Goal: Task Accomplishment & Management: Use online tool/utility

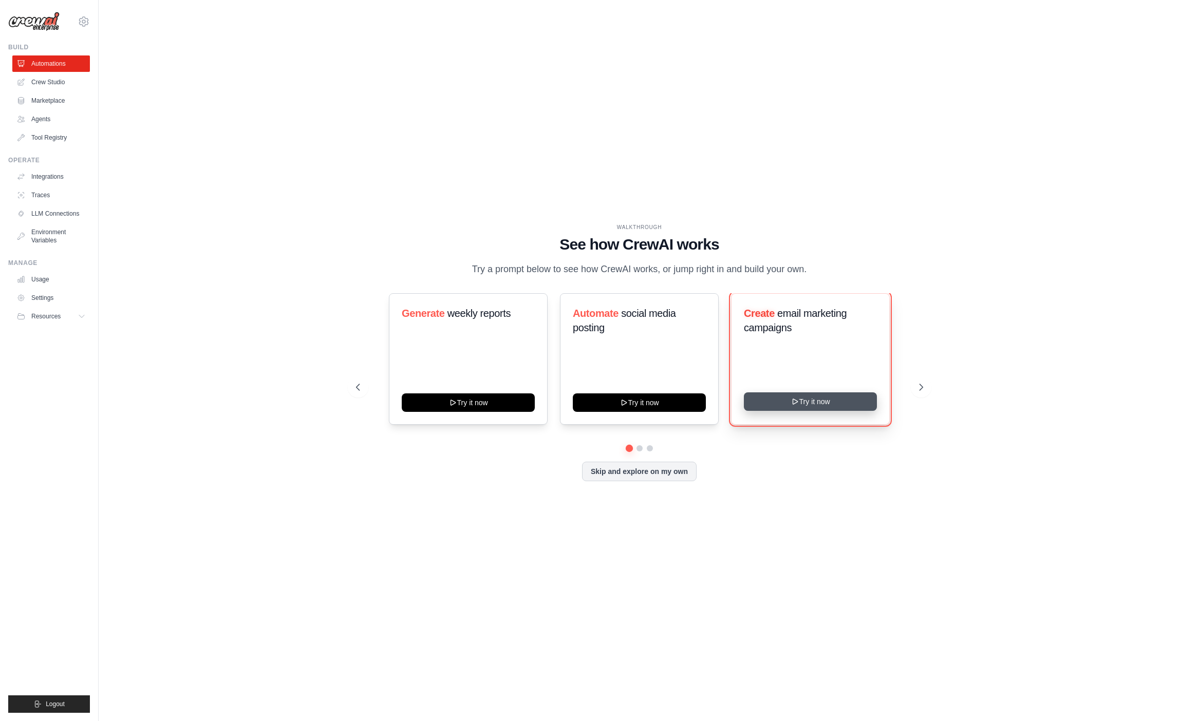
click at [772, 397] on button "Try it now" at bounding box center [810, 401] width 133 height 18
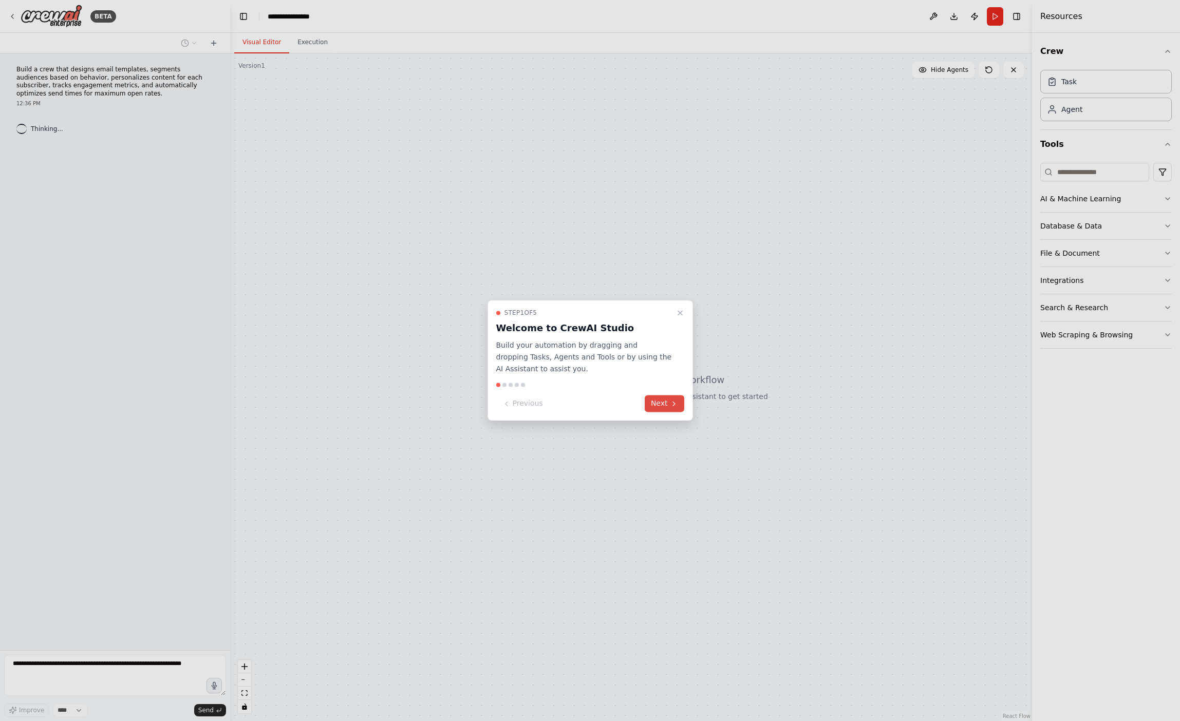
click at [658, 404] on button "Next" at bounding box center [665, 404] width 40 height 17
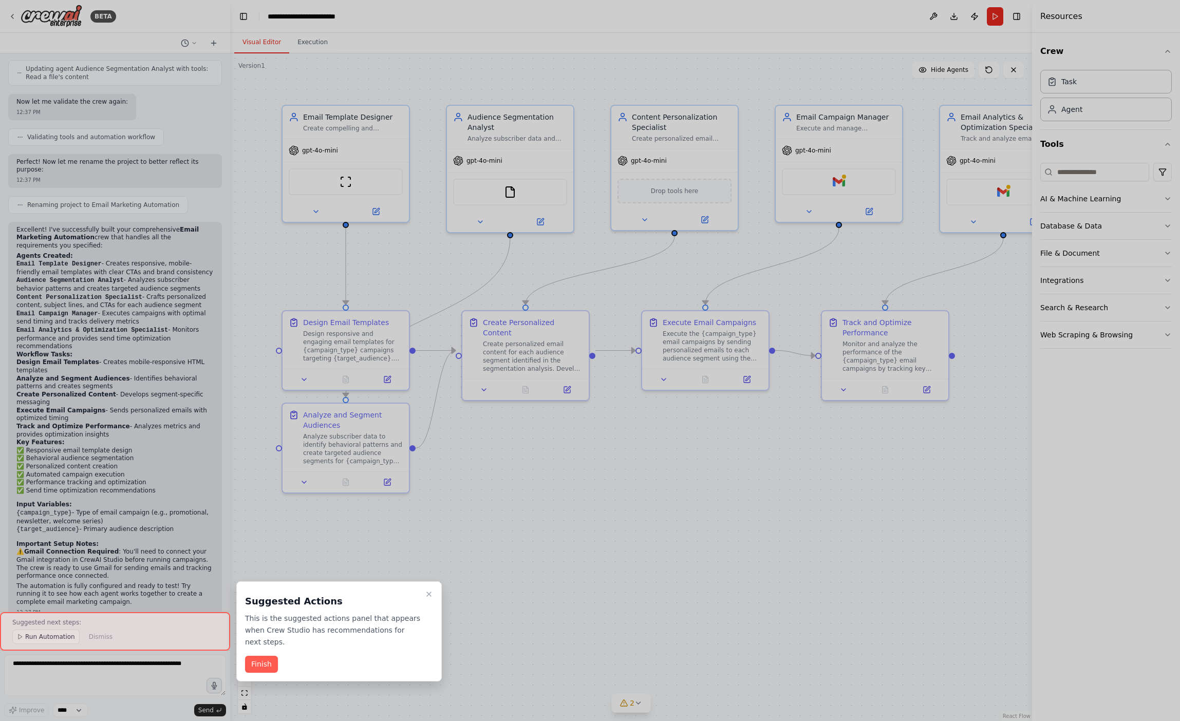
scroll to position [1002, 0]
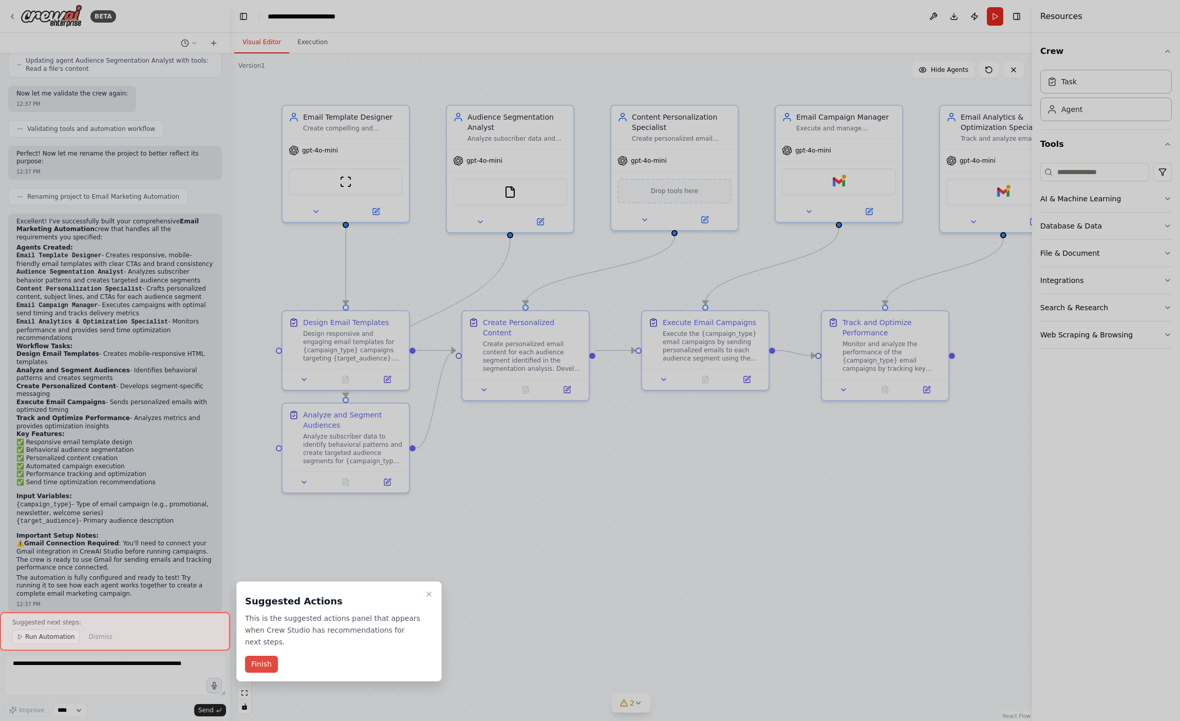
click at [253, 664] on button "Finish" at bounding box center [261, 664] width 33 height 17
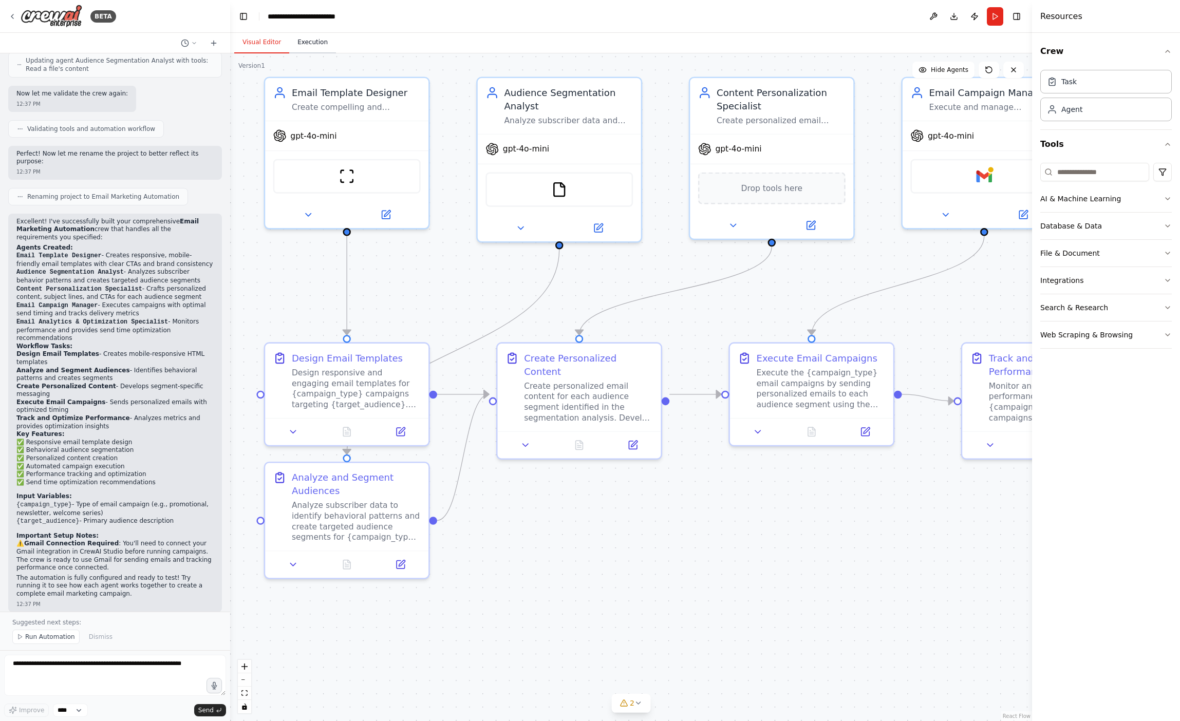
click at [310, 52] on button "Execution" at bounding box center [312, 43] width 47 height 22
click at [254, 47] on button "Visual Editor" at bounding box center [261, 43] width 55 height 22
click at [993, 13] on button "Run" at bounding box center [995, 16] width 16 height 18
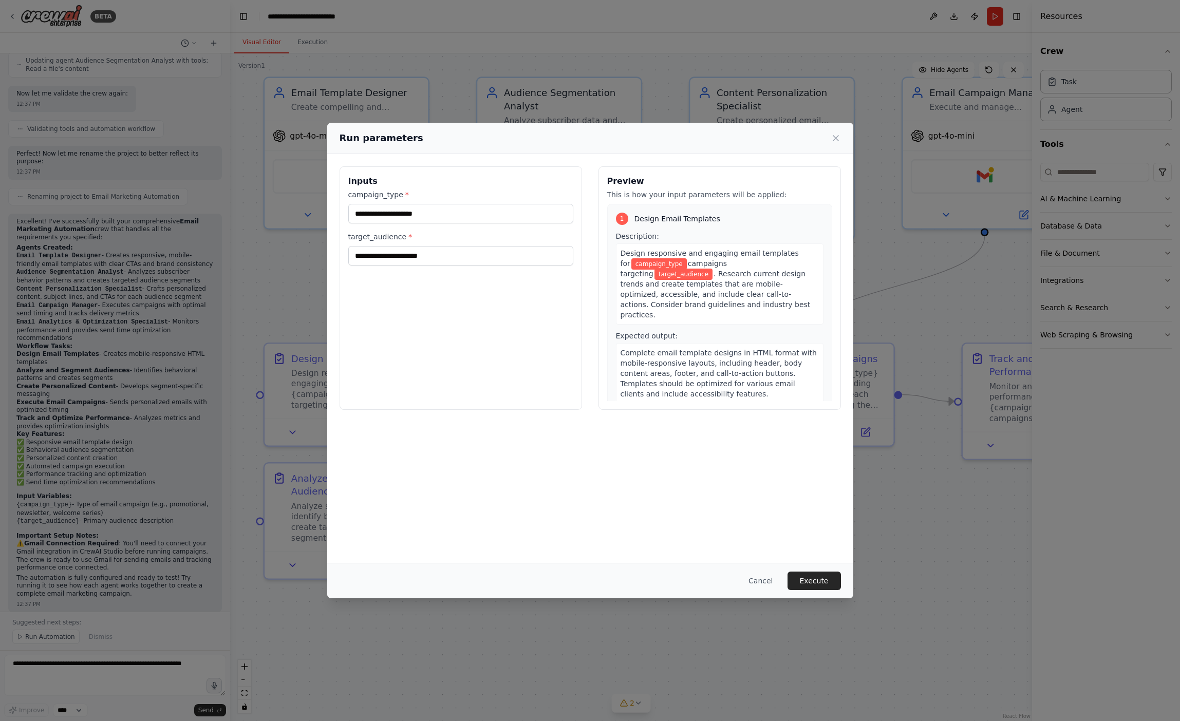
click at [834, 143] on div "Run parameters" at bounding box center [590, 138] width 501 height 14
drag, startPoint x: 835, startPoint y: 138, endPoint x: 897, endPoint y: 46, distance: 110.9
click at [835, 137] on icon at bounding box center [835, 138] width 5 height 5
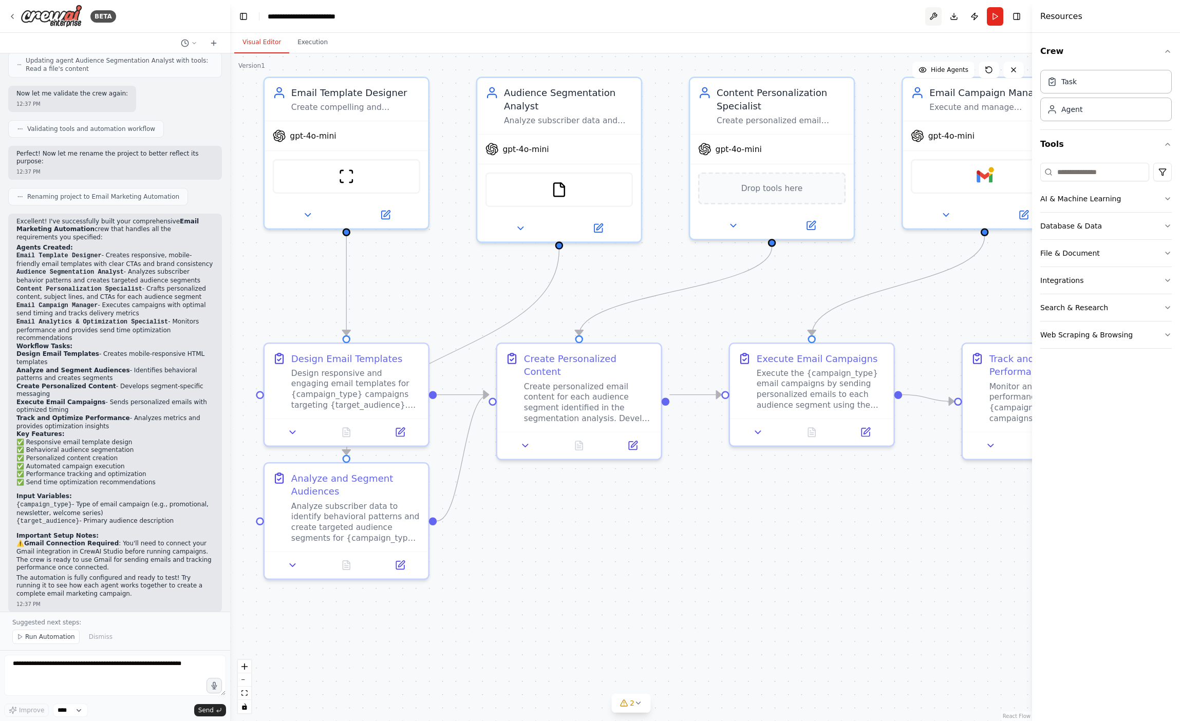
click at [935, 12] on button at bounding box center [933, 16] width 16 height 18
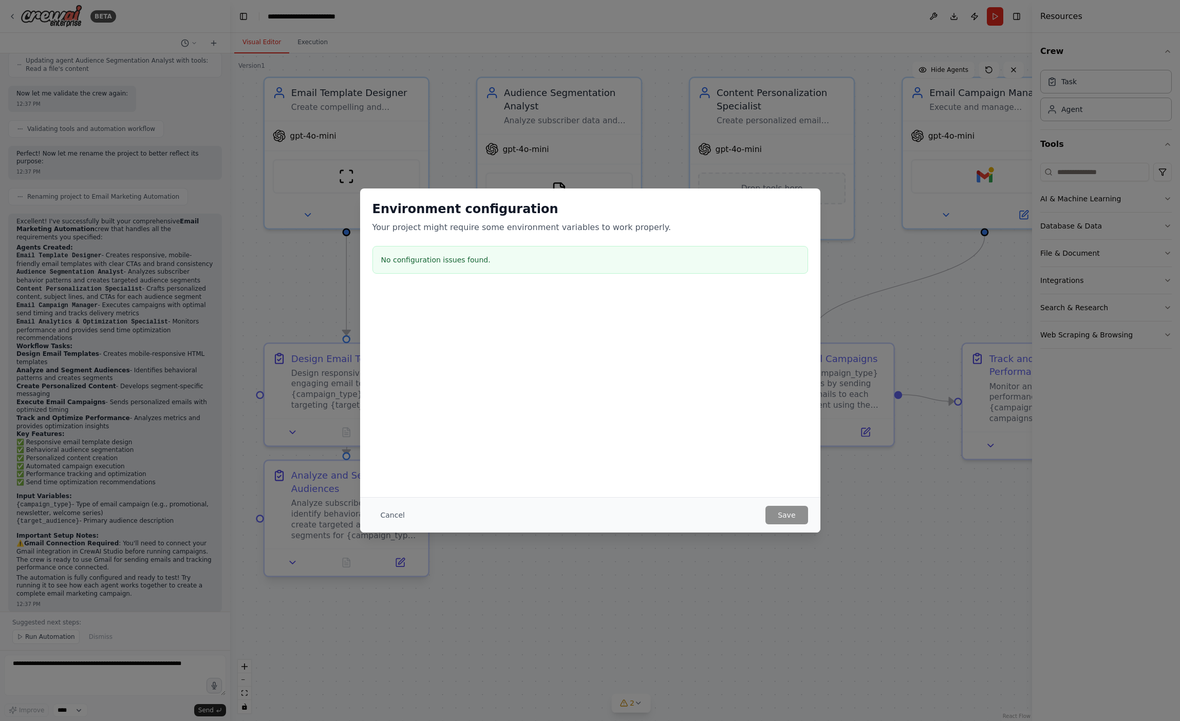
drag, startPoint x: 401, startPoint y: 512, endPoint x: 407, endPoint y: 506, distance: 8.4
click at [401, 511] on button "Cancel" at bounding box center [392, 515] width 41 height 18
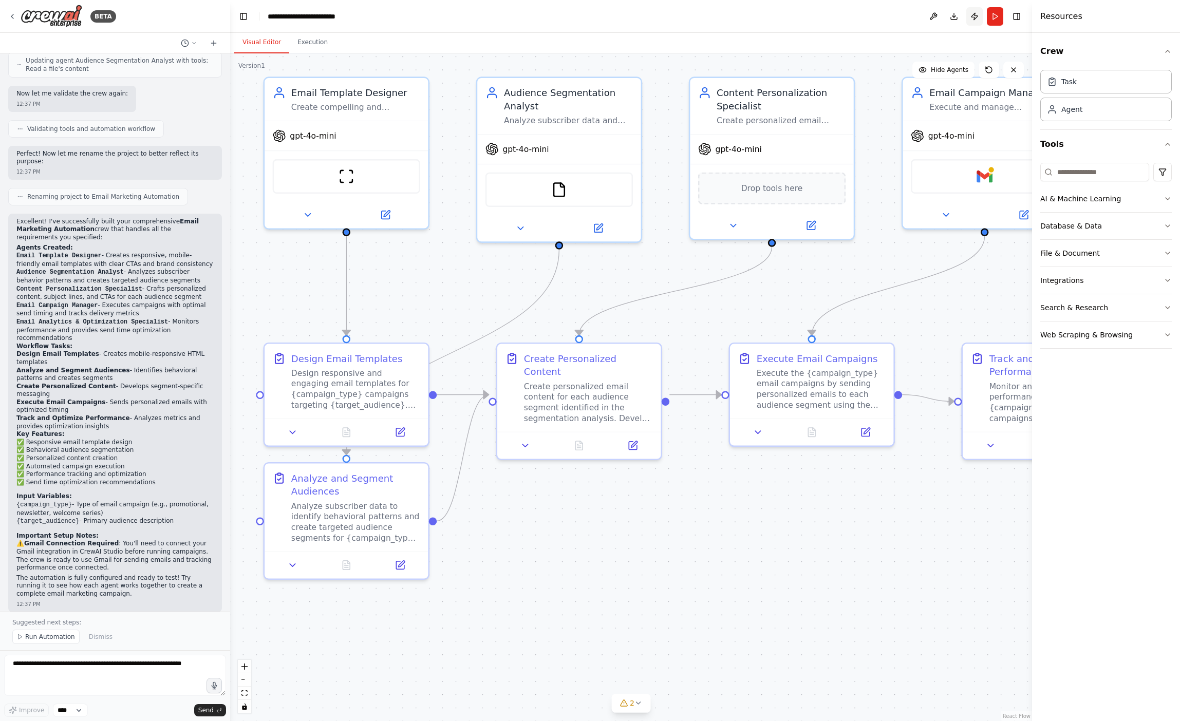
click at [972, 15] on button "Publish" at bounding box center [974, 16] width 16 height 18
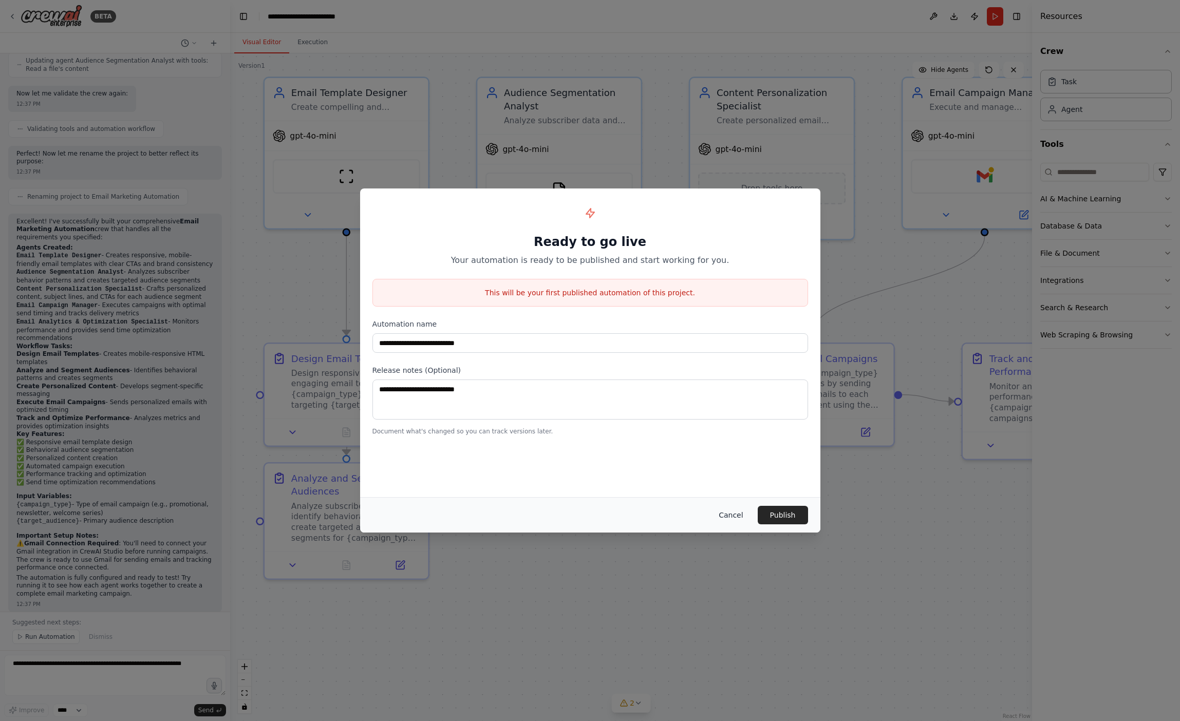
drag, startPoint x: 736, startPoint y: 519, endPoint x: 684, endPoint y: 435, distance: 99.2
click at [736, 519] on button "Cancel" at bounding box center [730, 515] width 41 height 18
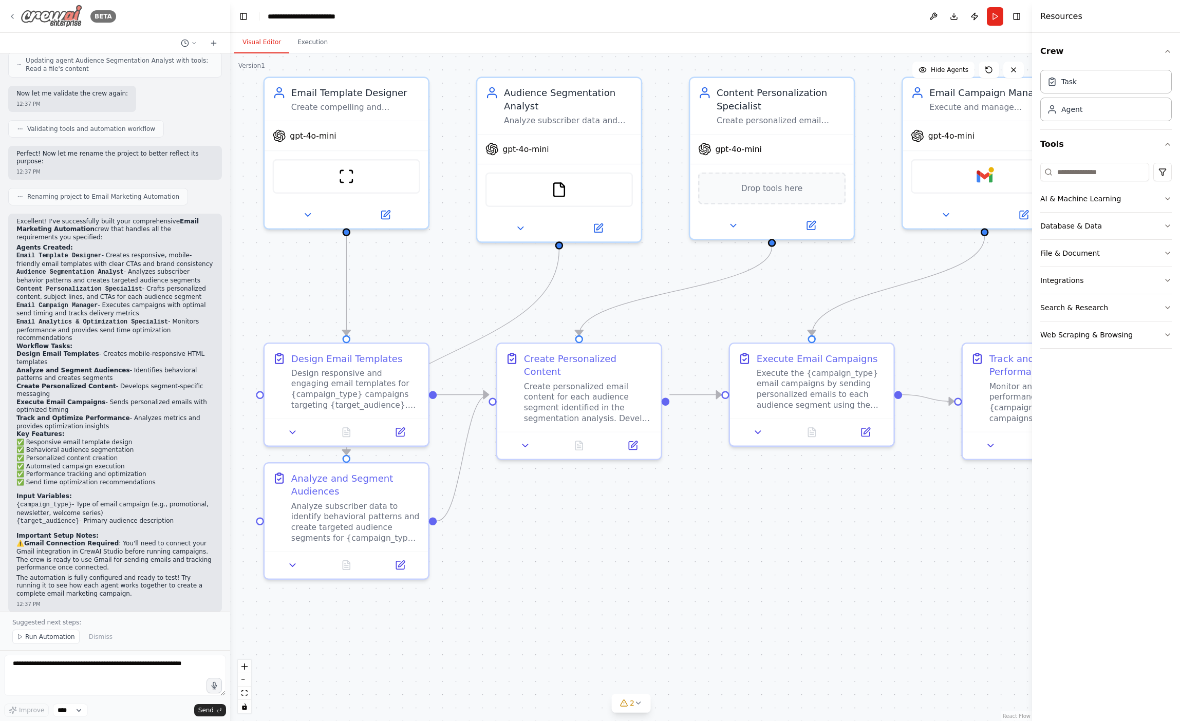
click at [12, 17] on icon at bounding box center [12, 16] width 2 height 4
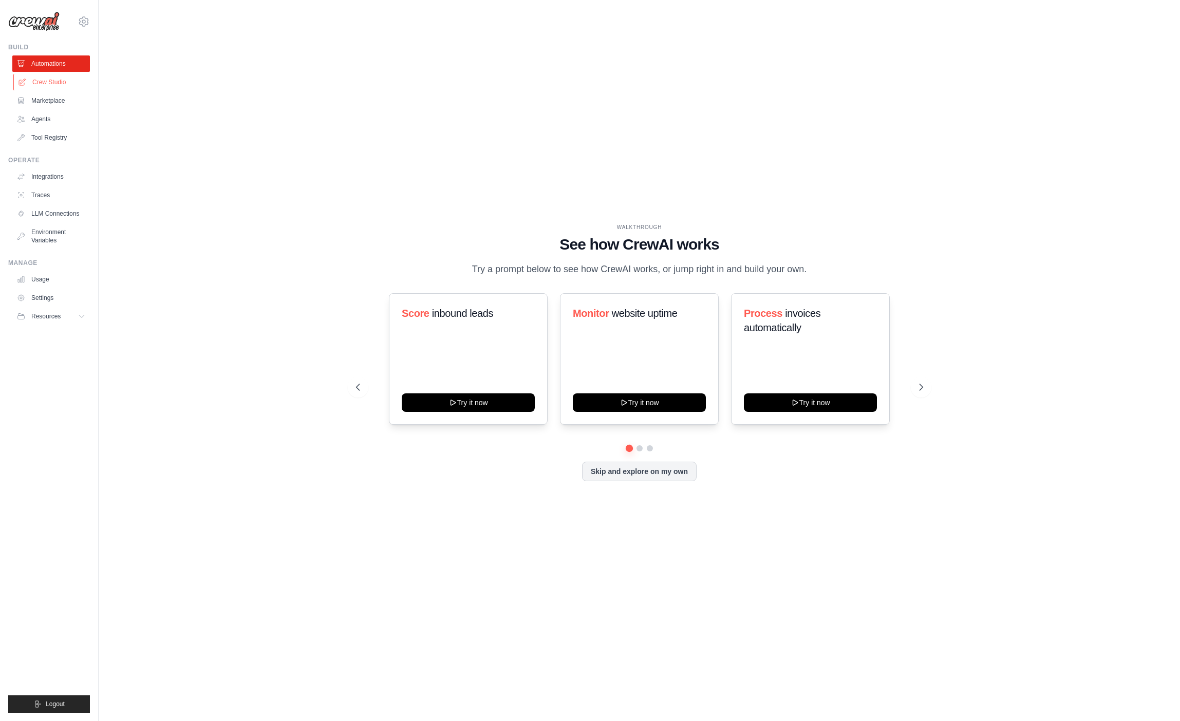
click at [48, 78] on link "Crew Studio" at bounding box center [52, 82] width 78 height 16
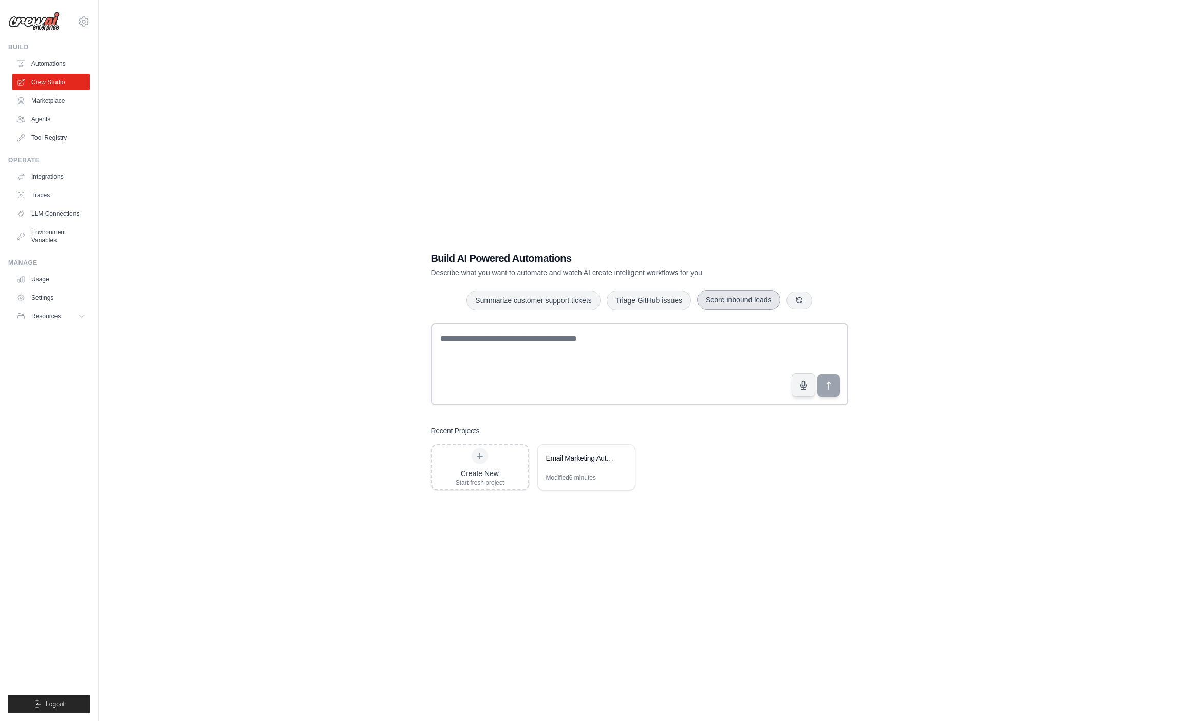
click at [733, 303] on button "Score inbound leads" at bounding box center [738, 300] width 83 height 20
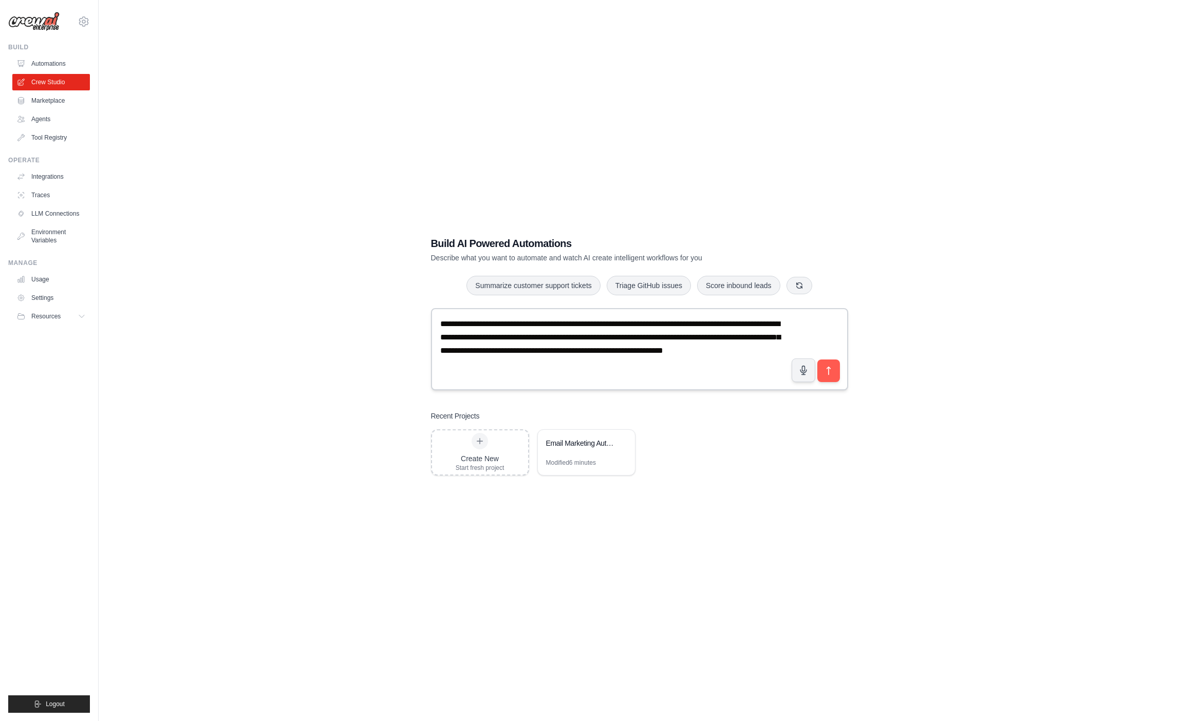
scroll to position [21, 0]
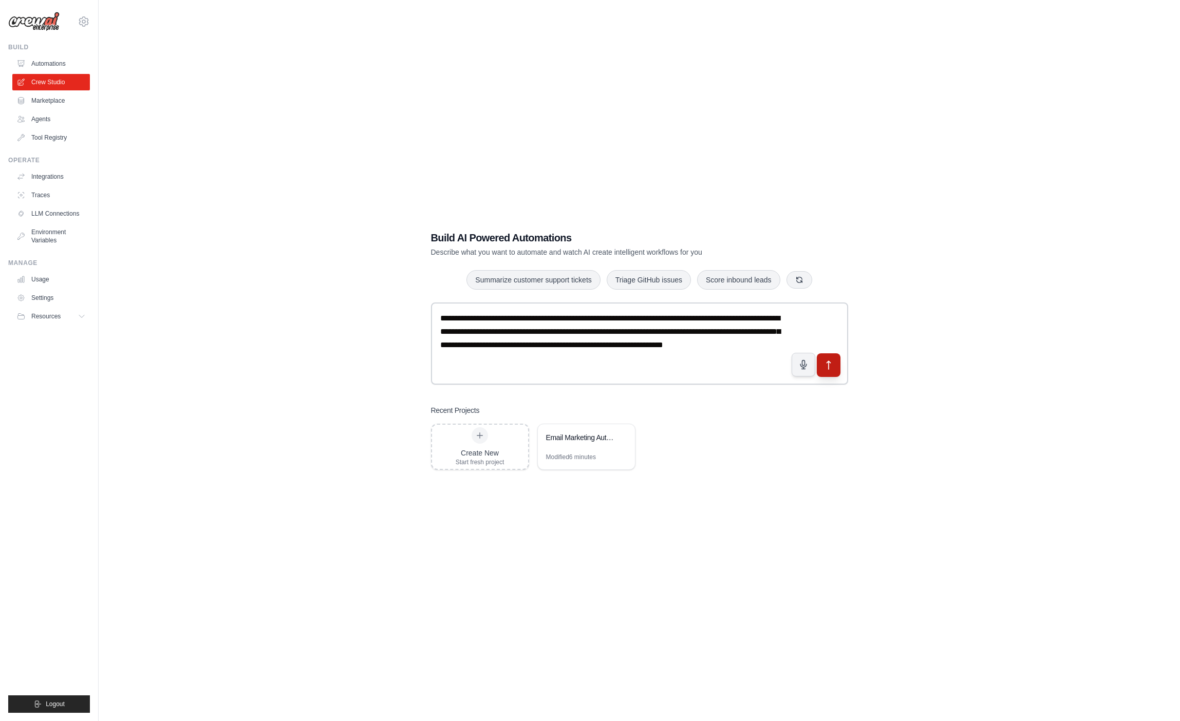
click at [834, 363] on icon "submit" at bounding box center [828, 365] width 11 height 11
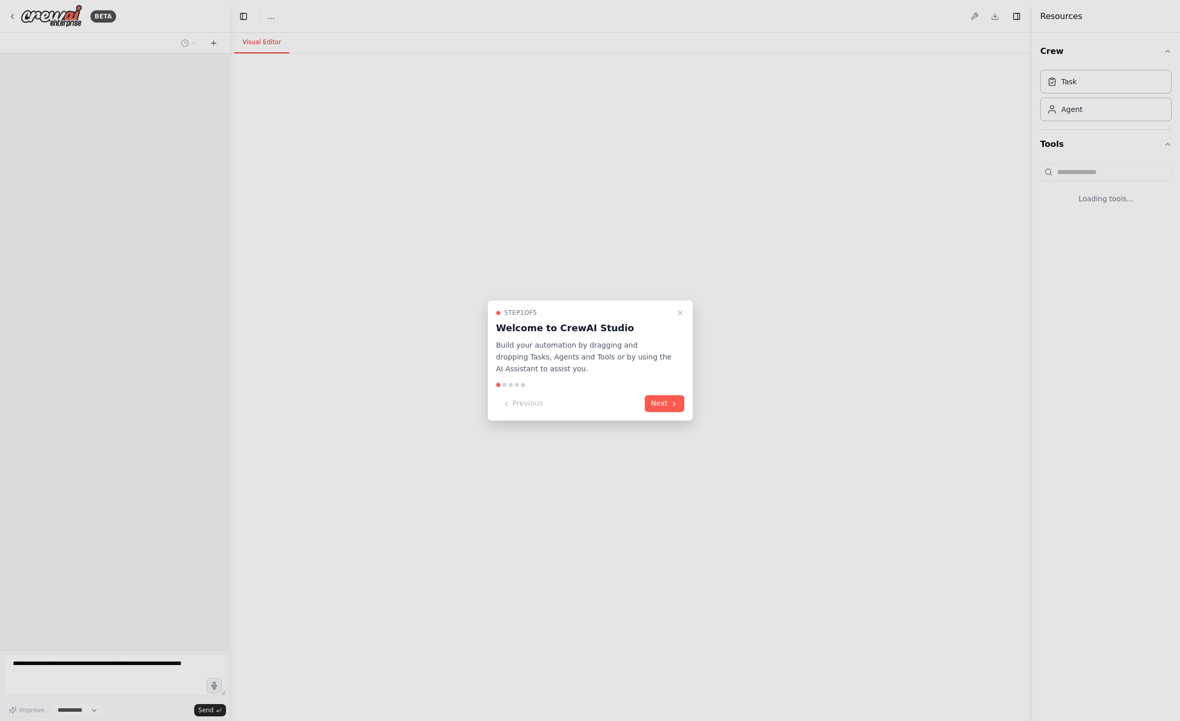
select select "****"
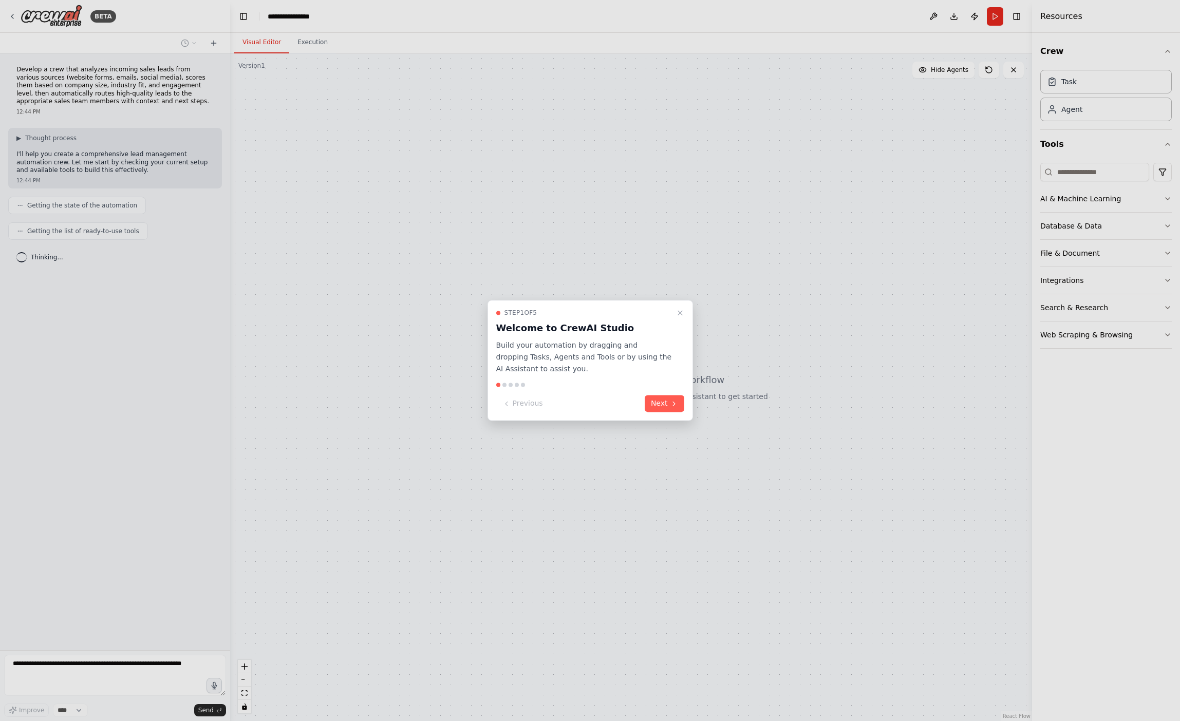
click at [1169, 231] on div at bounding box center [590, 360] width 1180 height 721
click at [683, 312] on icon "Close walkthrough" at bounding box center [680, 313] width 8 height 8
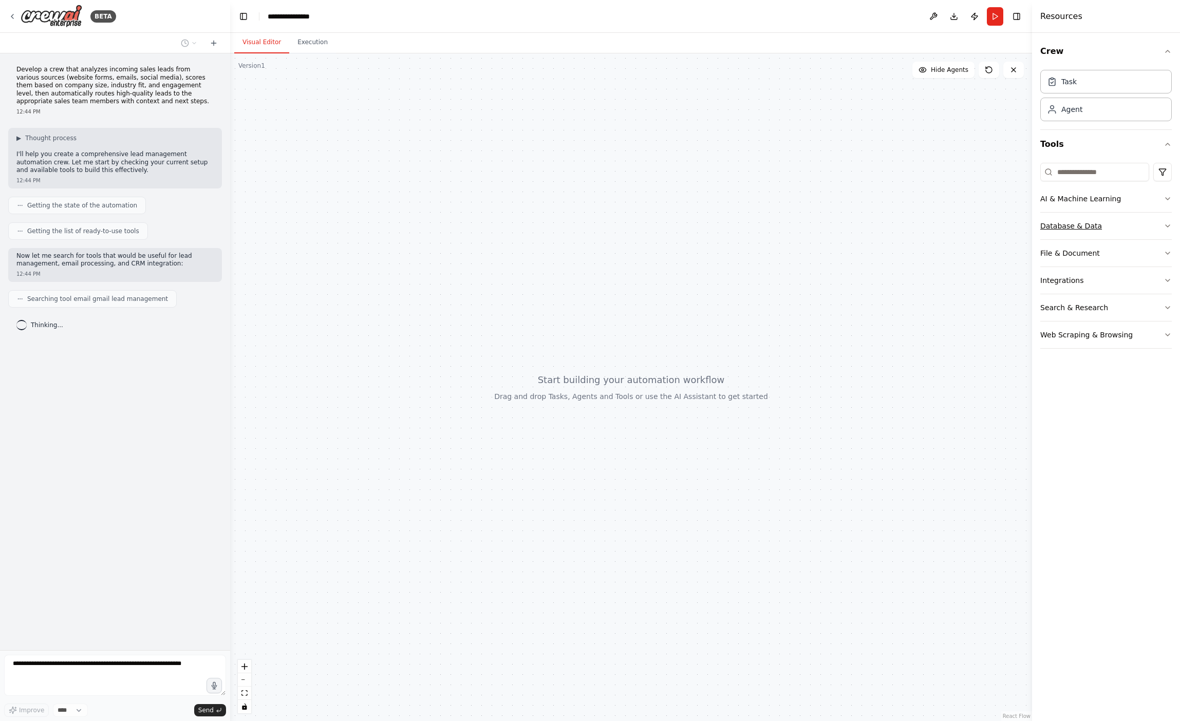
click at [1168, 227] on icon "button" at bounding box center [1168, 226] width 4 height 2
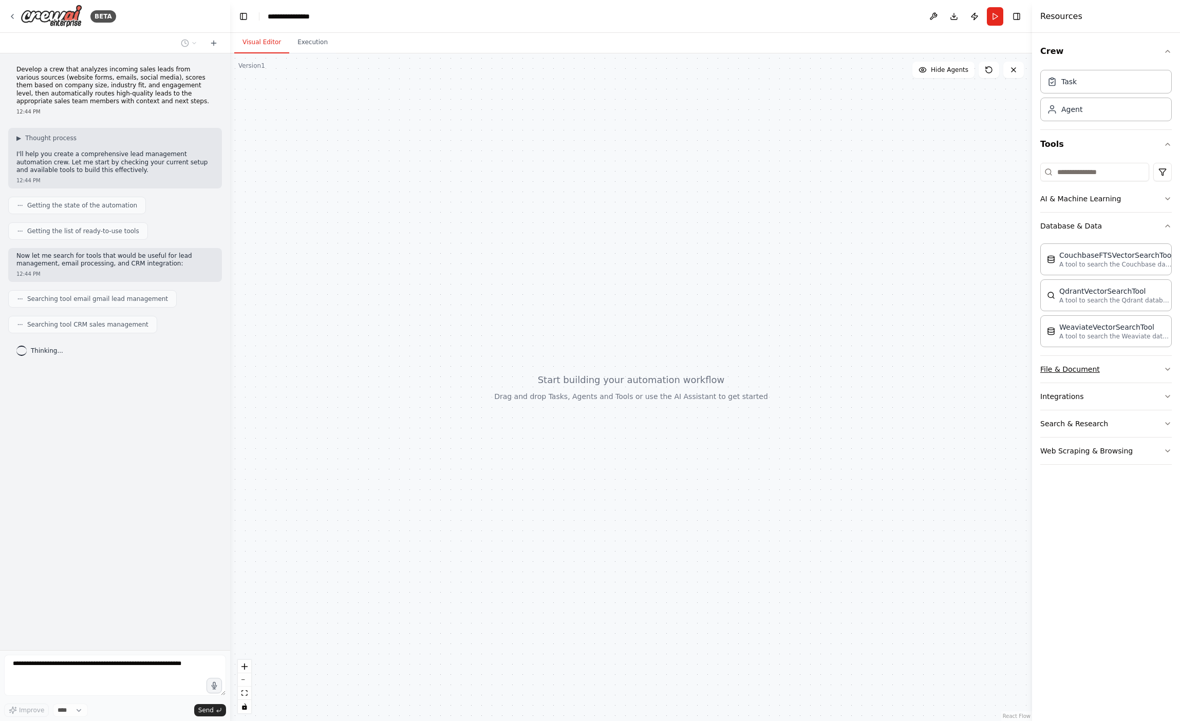
click at [1167, 370] on icon "button" at bounding box center [1168, 369] width 8 height 8
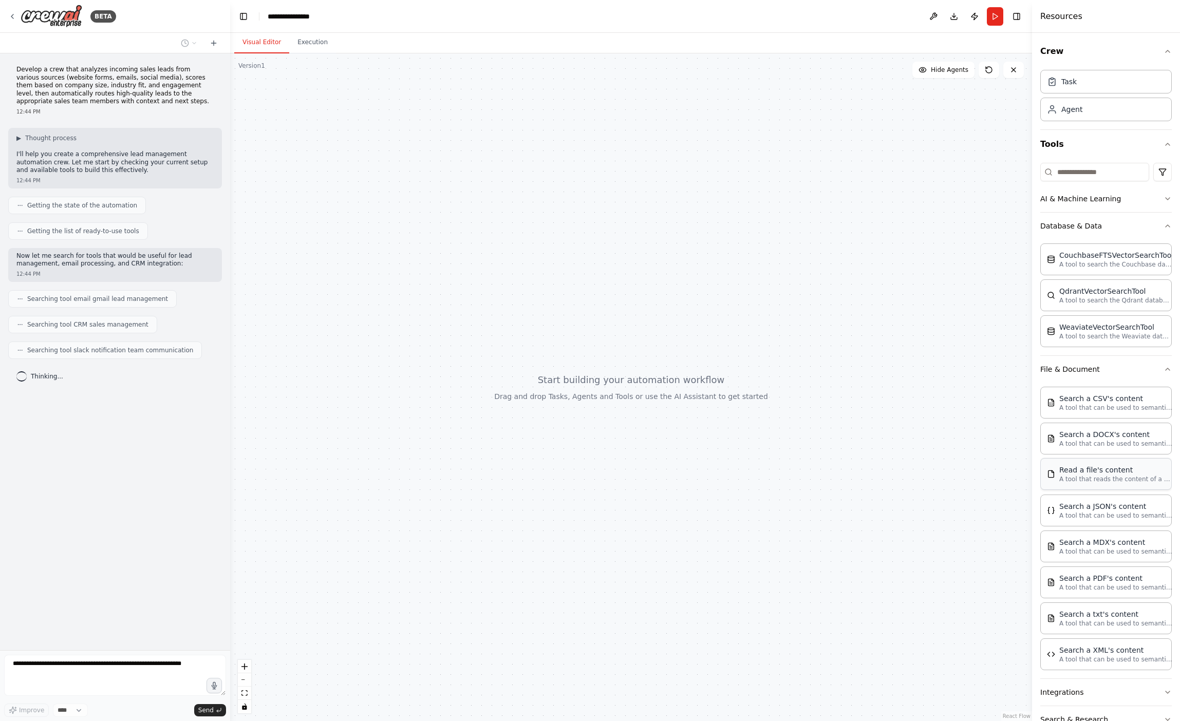
click at [1104, 466] on div "Read a file's content" at bounding box center [1115, 470] width 113 height 10
drag, startPoint x: 1092, startPoint y: 484, endPoint x: 1069, endPoint y: 475, distance: 24.9
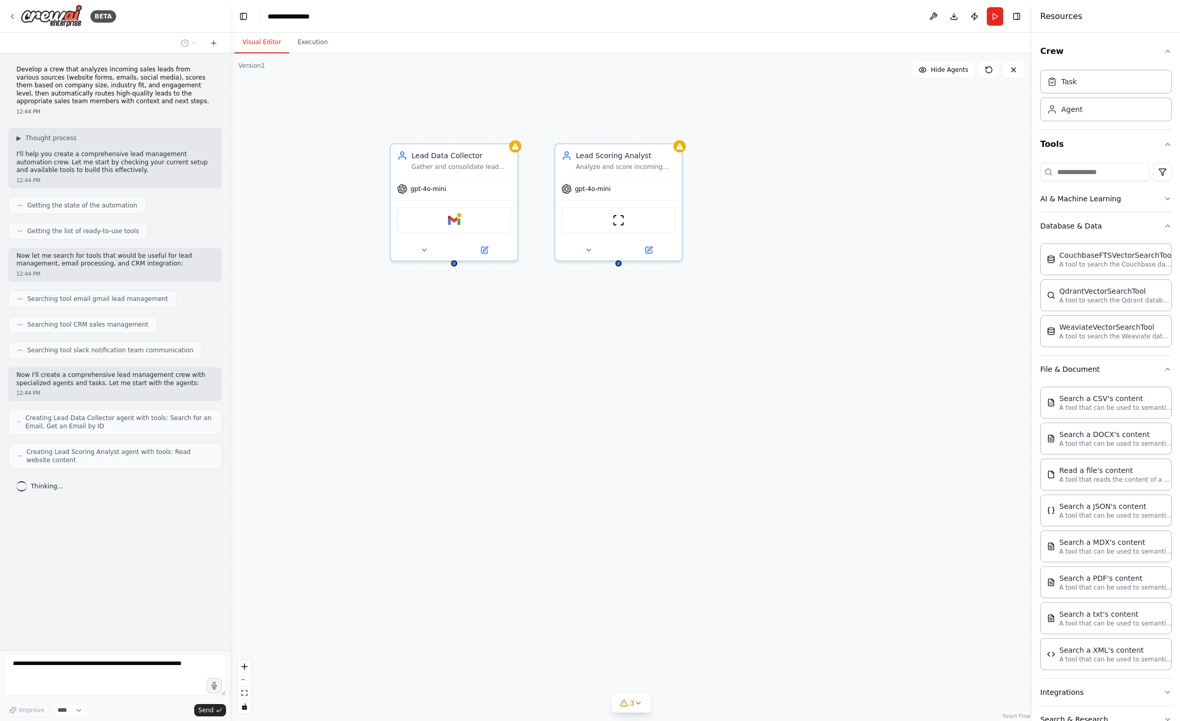
drag, startPoint x: 343, startPoint y: 230, endPoint x: 449, endPoint y: 268, distance: 113.1
click at [449, 268] on div "Lead Data Collector Gather and consolidate lead data from various sources inclu…" at bounding box center [631, 387] width 802 height 668
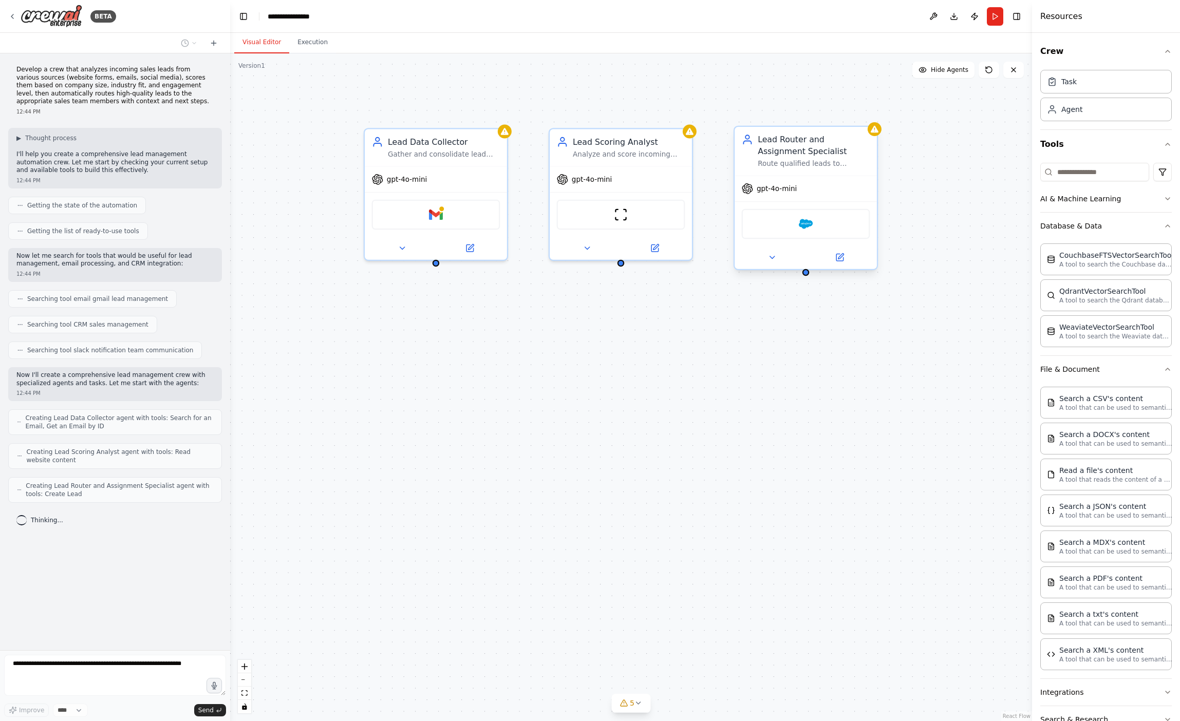
click at [780, 231] on div "Salesforce" at bounding box center [806, 224] width 128 height 30
click at [798, 231] on div "Salesforce" at bounding box center [806, 224] width 128 height 30
click at [803, 224] on img at bounding box center [806, 224] width 14 height 14
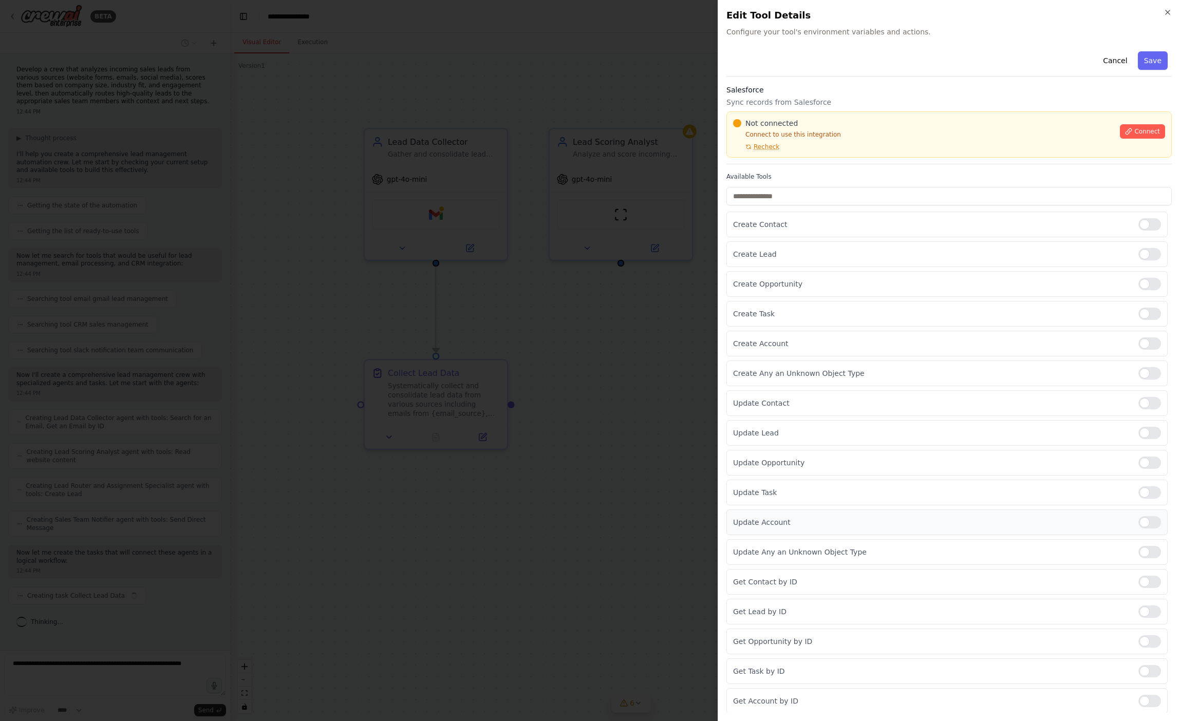
click at [794, 524] on p "Update Account" at bounding box center [931, 522] width 397 height 10
click at [1142, 523] on div at bounding box center [1149, 522] width 23 height 12
click at [1150, 522] on div at bounding box center [1149, 522] width 23 height 12
click at [1149, 522] on div at bounding box center [1149, 522] width 23 height 12
drag, startPoint x: 1149, startPoint y: 236, endPoint x: 1145, endPoint y: 247, distance: 11.5
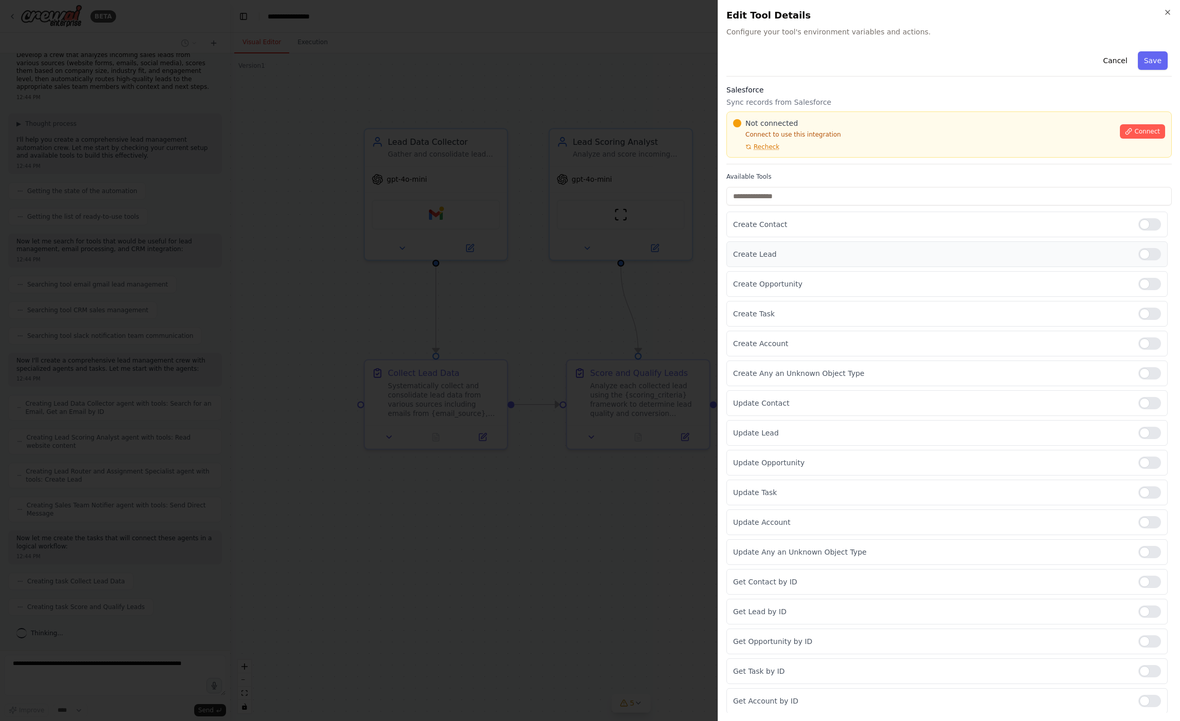
click at [1145, 249] on div at bounding box center [1149, 254] width 23 height 12
click at [1141, 255] on div at bounding box center [1149, 254] width 23 height 12
click at [1148, 66] on button "Save" at bounding box center [1153, 60] width 30 height 18
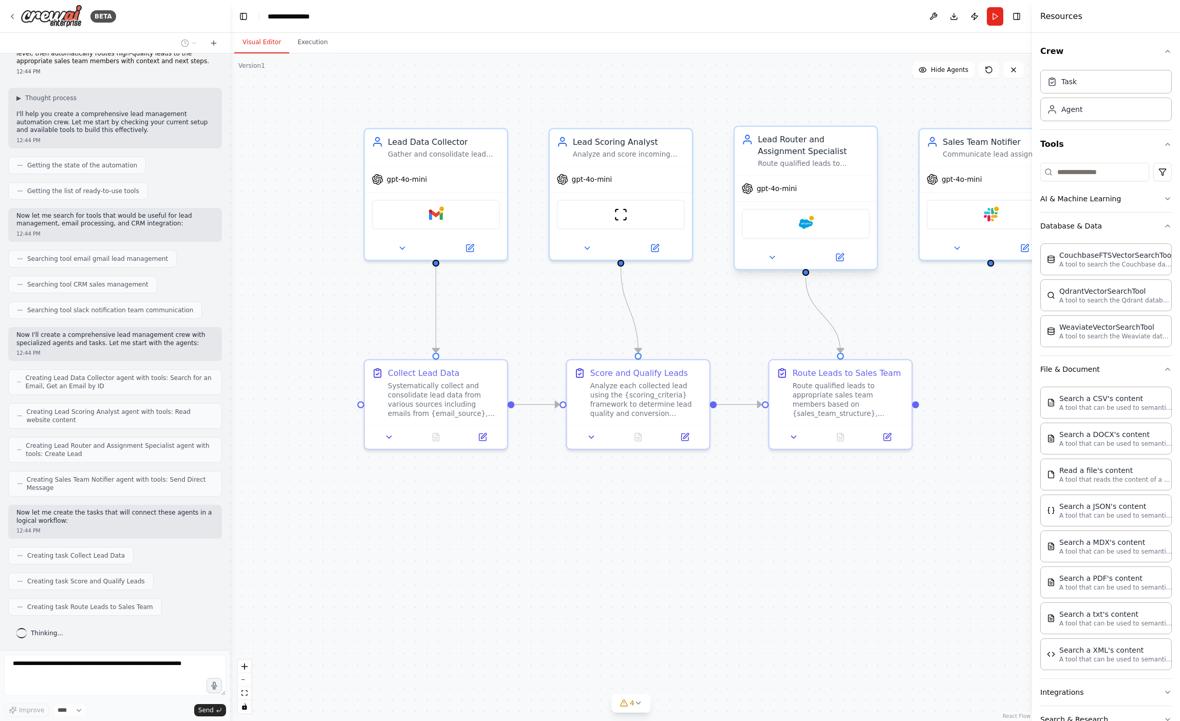
click at [821, 227] on div "Salesforce" at bounding box center [806, 224] width 128 height 30
click at [844, 258] on button at bounding box center [839, 258] width 65 height 14
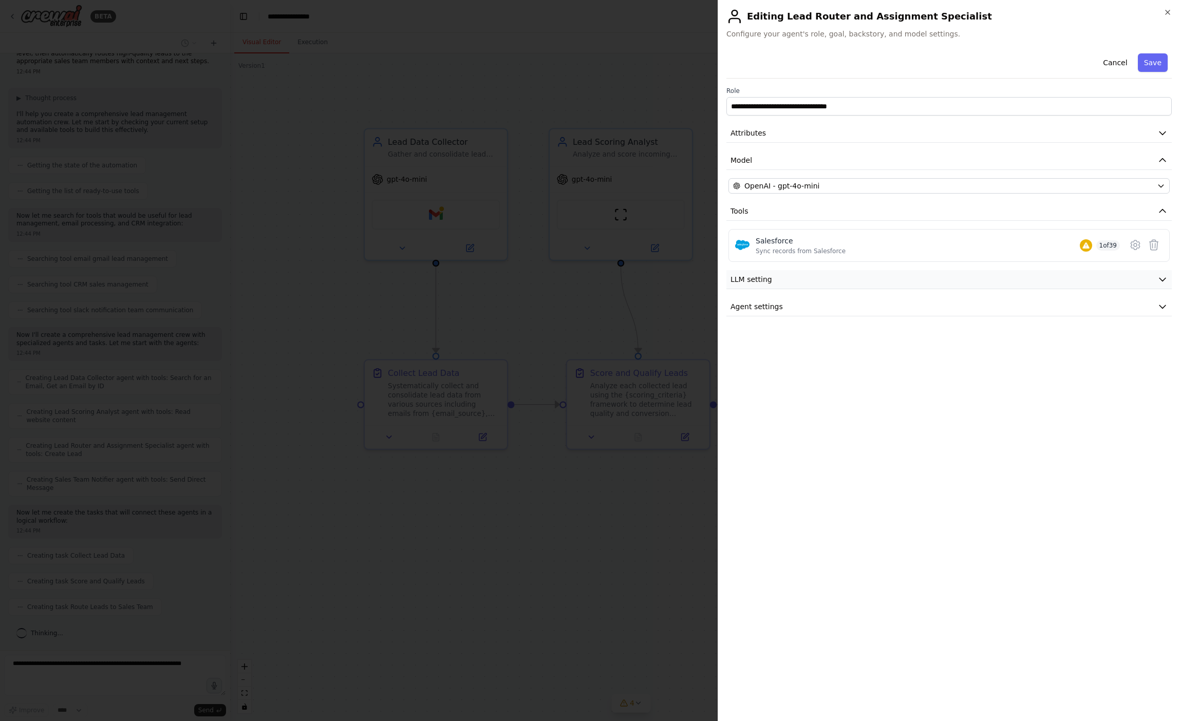
scroll to position [66, 0]
click at [834, 316] on div "**********" at bounding box center [948, 381] width 445 height 664
click at [836, 310] on button "Agent settings" at bounding box center [948, 306] width 445 height 19
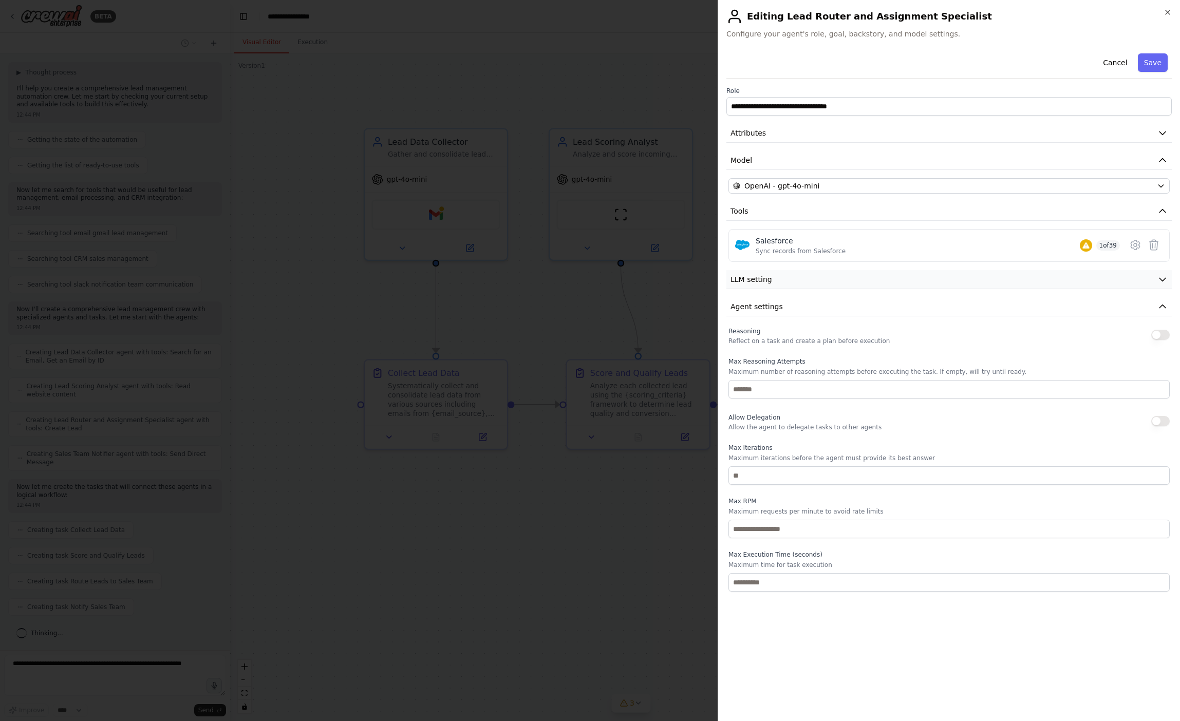
click at [838, 286] on button "LLM setting" at bounding box center [948, 279] width 445 height 19
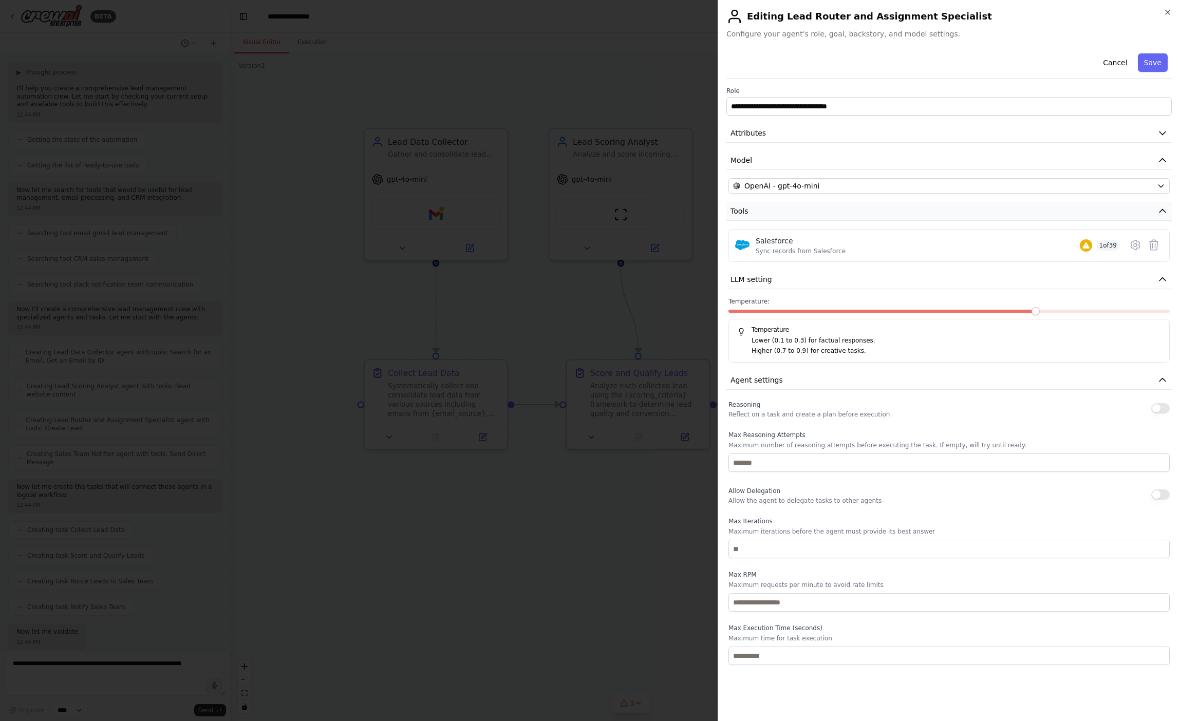
scroll to position [126, 0]
click at [1168, 12] on icon "button" at bounding box center [1168, 12] width 4 height 4
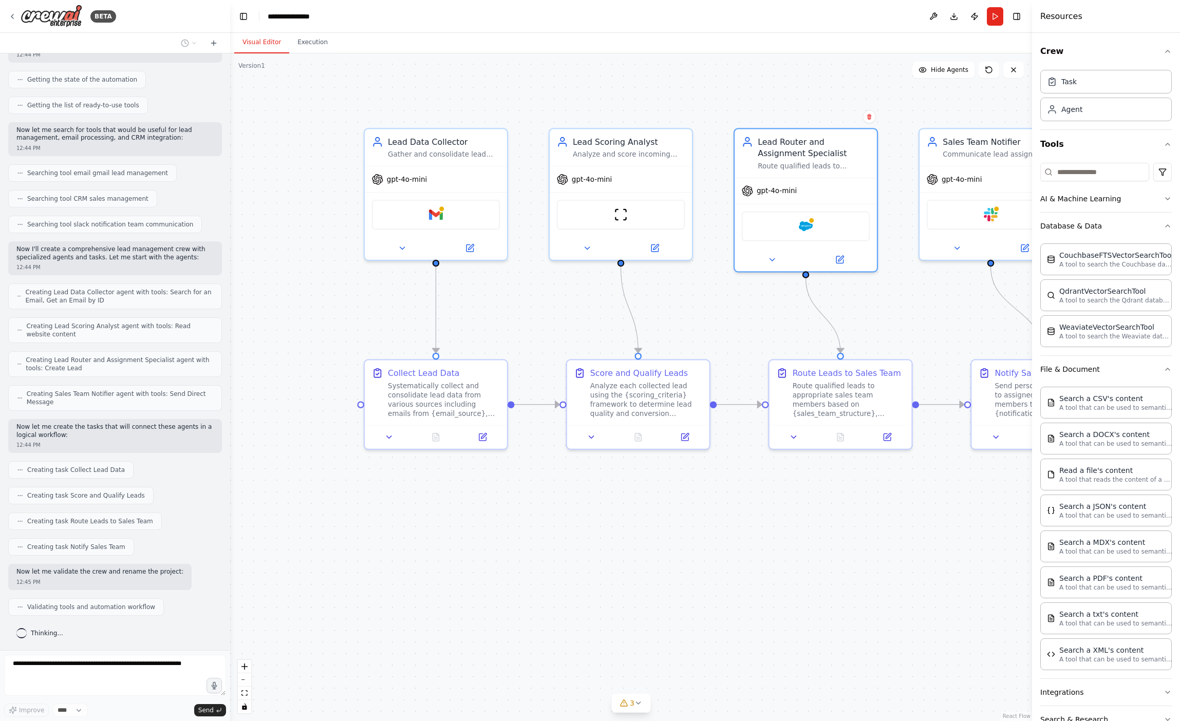
scroll to position [152, 0]
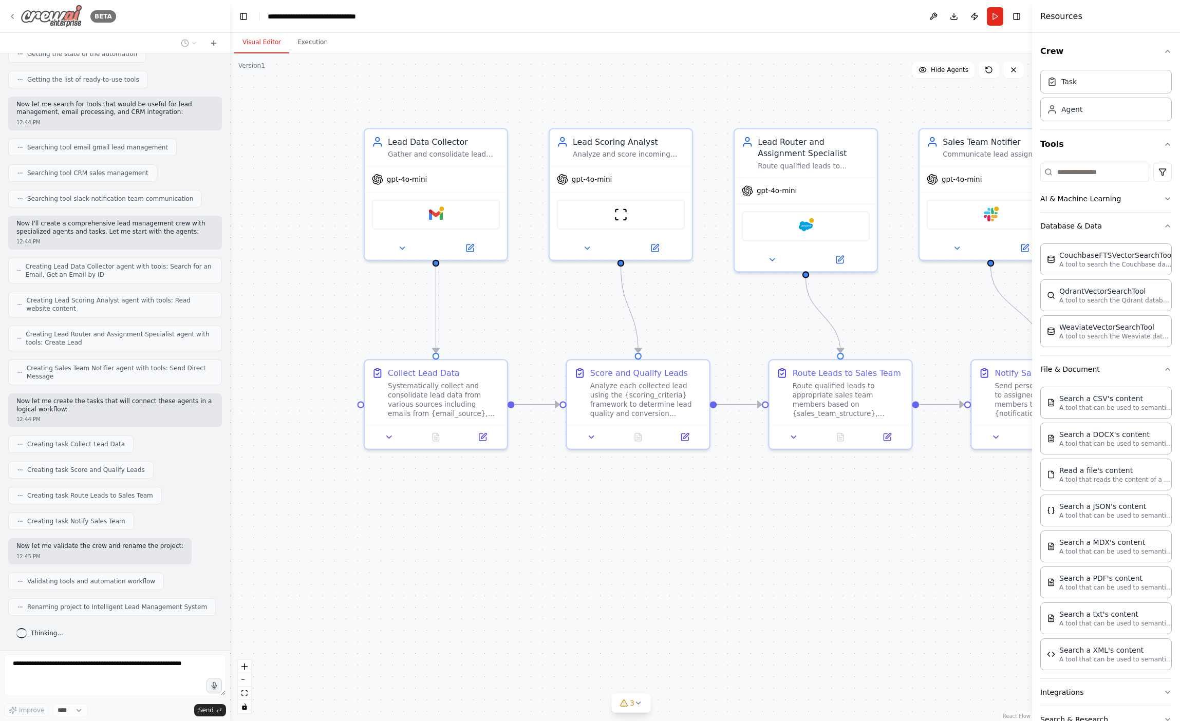
click at [12, 18] on icon at bounding box center [12, 16] width 8 height 8
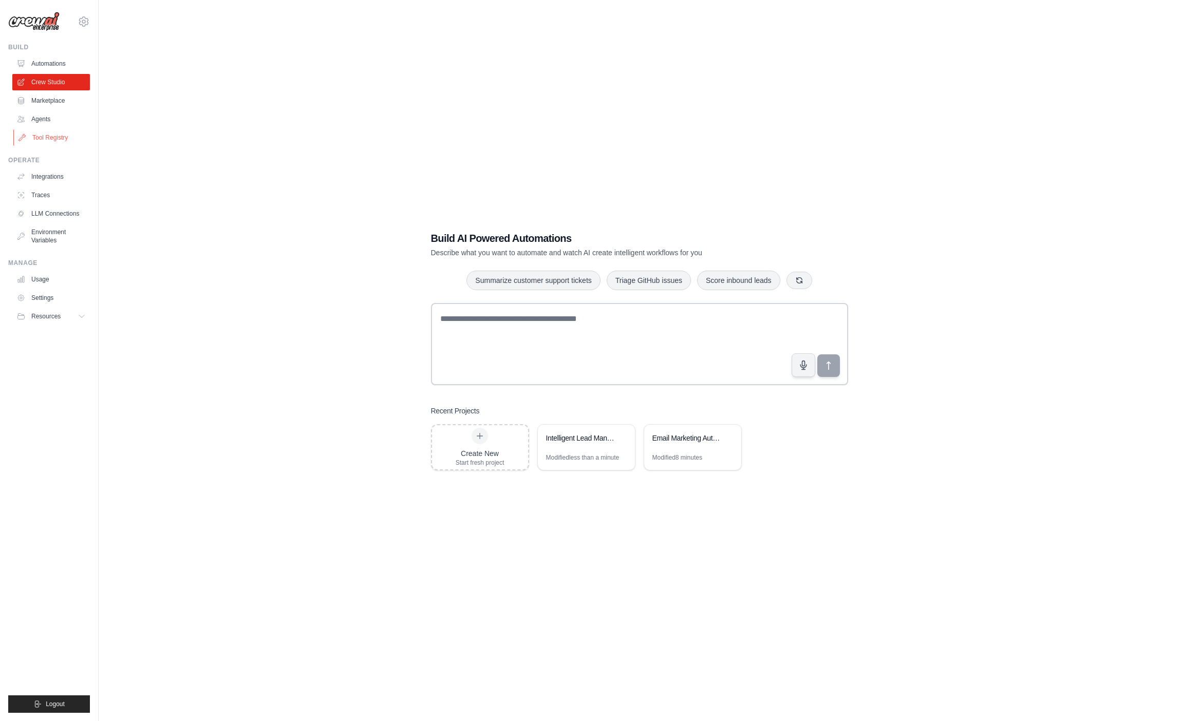
click at [44, 142] on link "Tool Registry" at bounding box center [52, 137] width 78 height 16
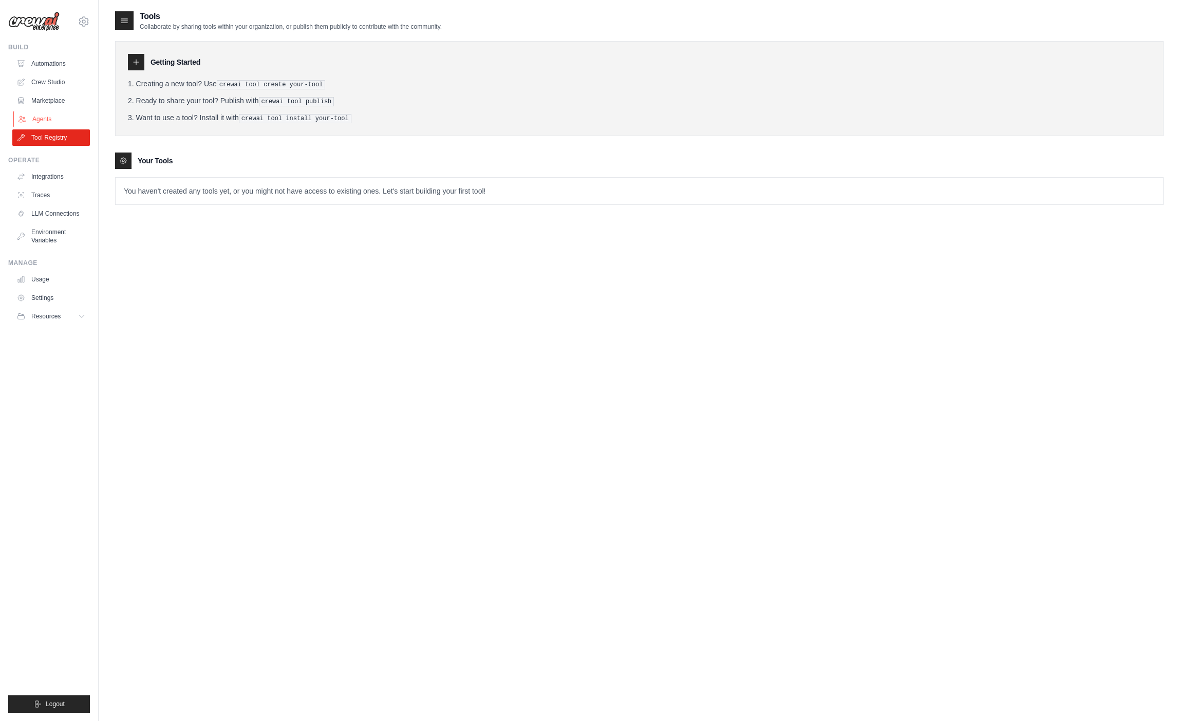
click at [39, 117] on link "Agents" at bounding box center [52, 119] width 78 height 16
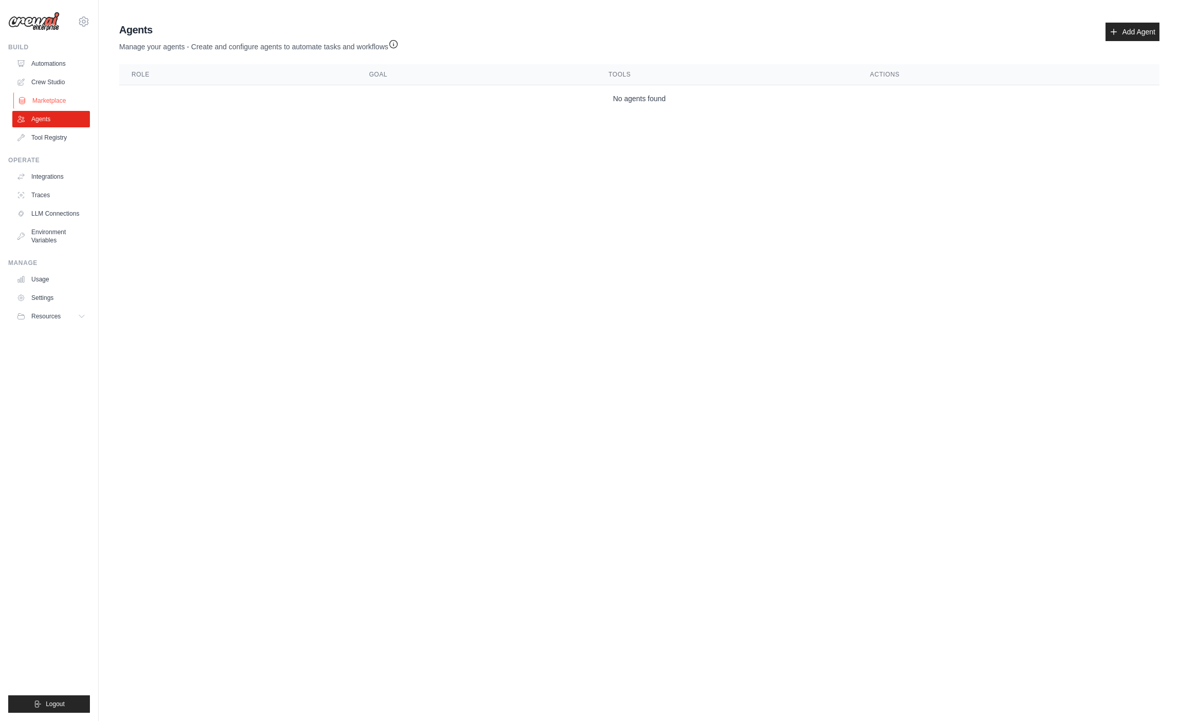
click at [37, 98] on link "Marketplace" at bounding box center [52, 100] width 78 height 16
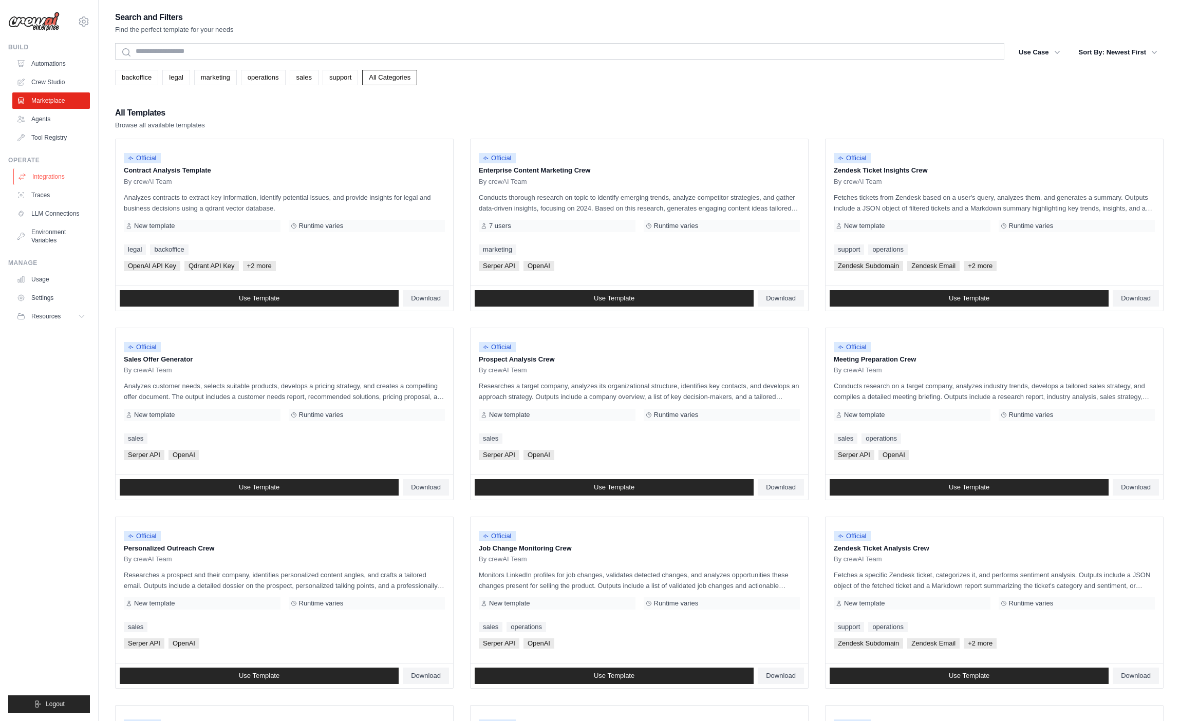
click at [44, 171] on link "Integrations" at bounding box center [52, 176] width 78 height 16
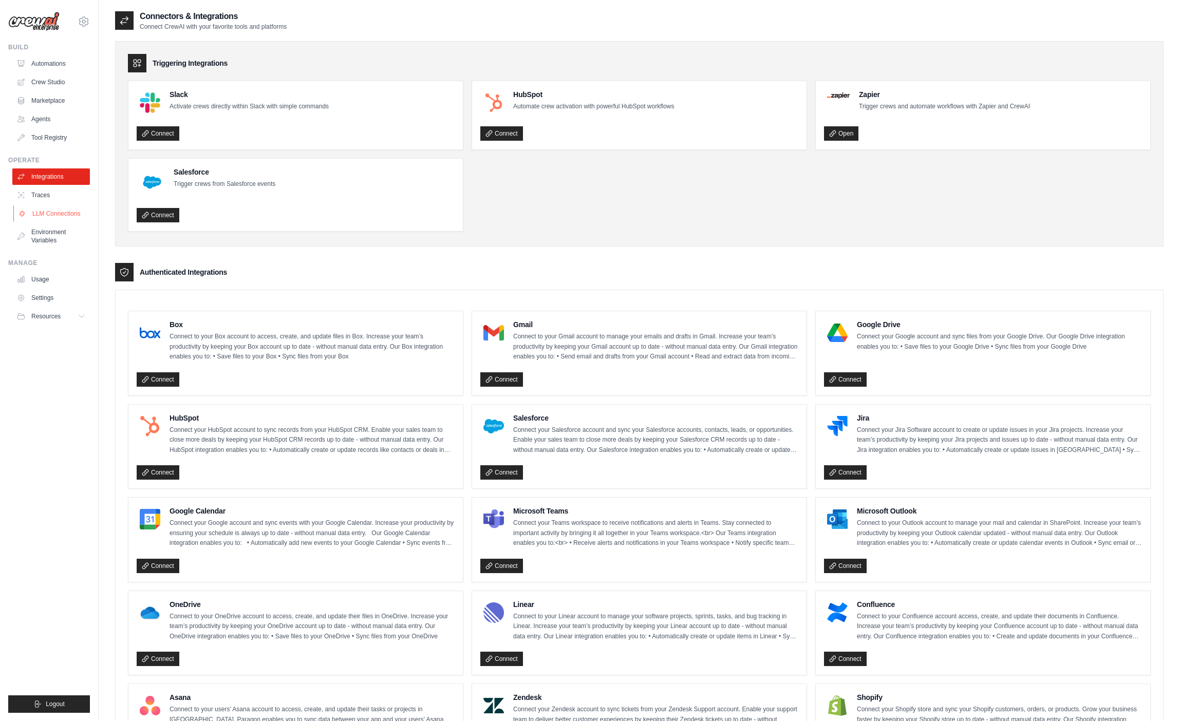
click at [60, 209] on link "LLM Connections" at bounding box center [52, 213] width 78 height 16
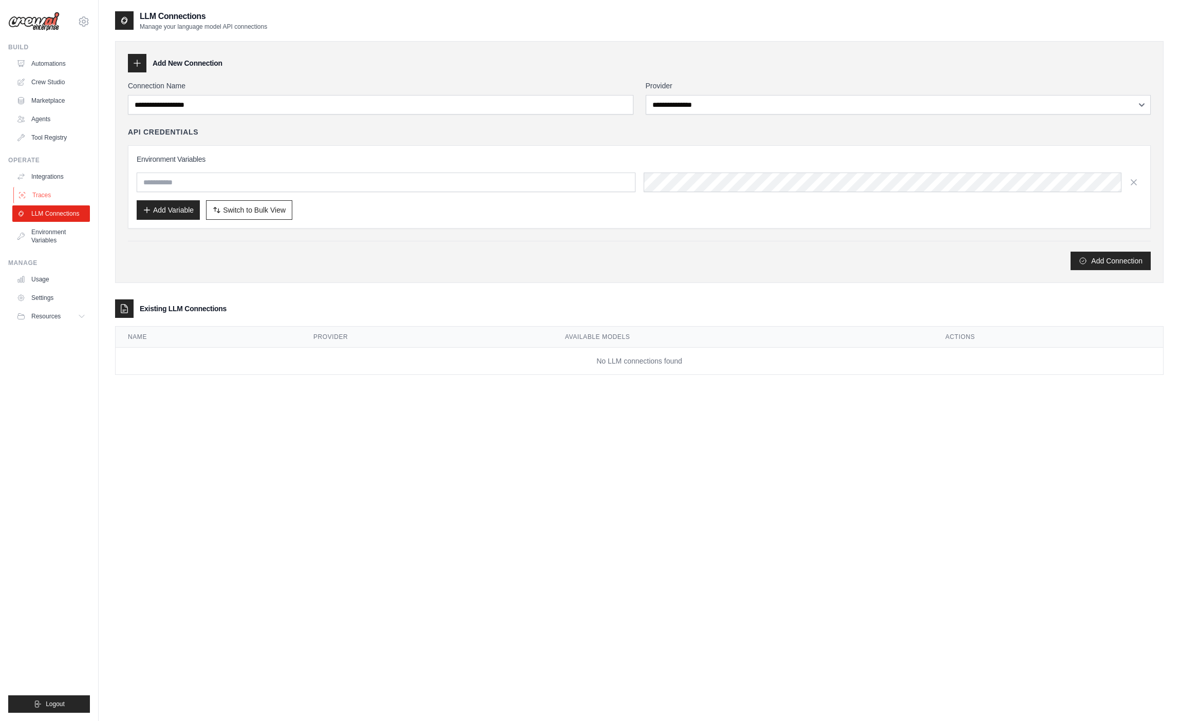
click at [60, 199] on link "Traces" at bounding box center [52, 195] width 78 height 16
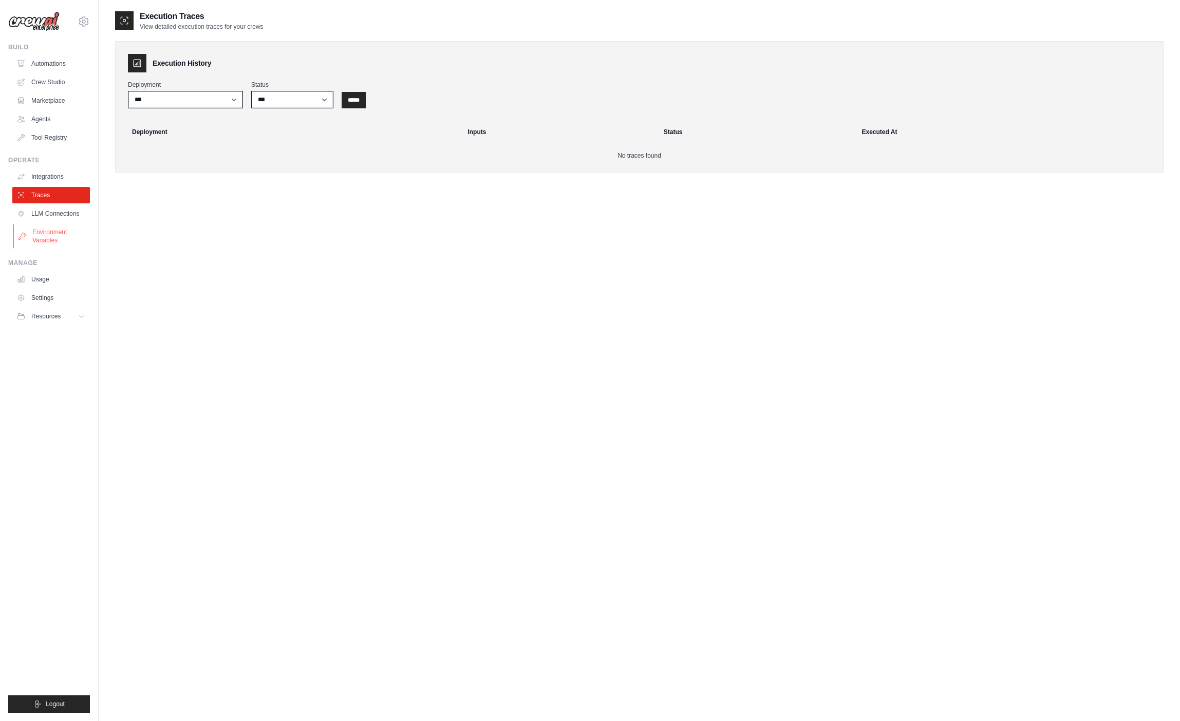
click at [59, 224] on link "Environment Variables" at bounding box center [52, 236] width 78 height 25
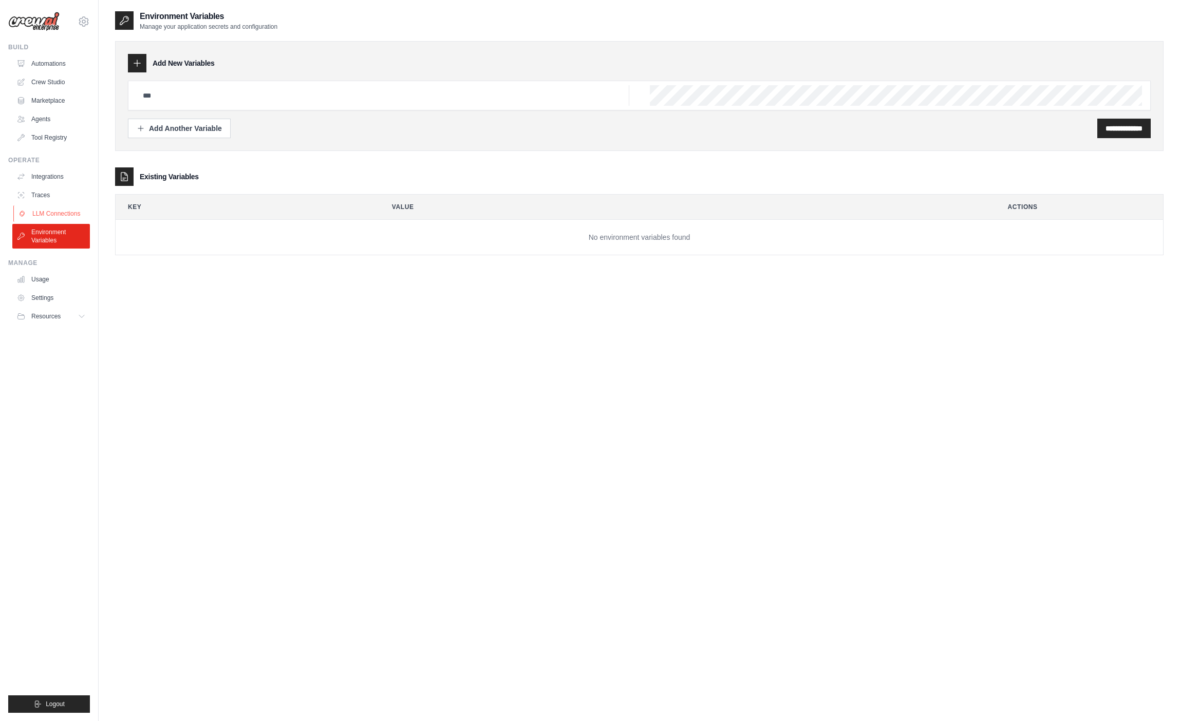
click at [60, 208] on link "LLM Connections" at bounding box center [52, 213] width 78 height 16
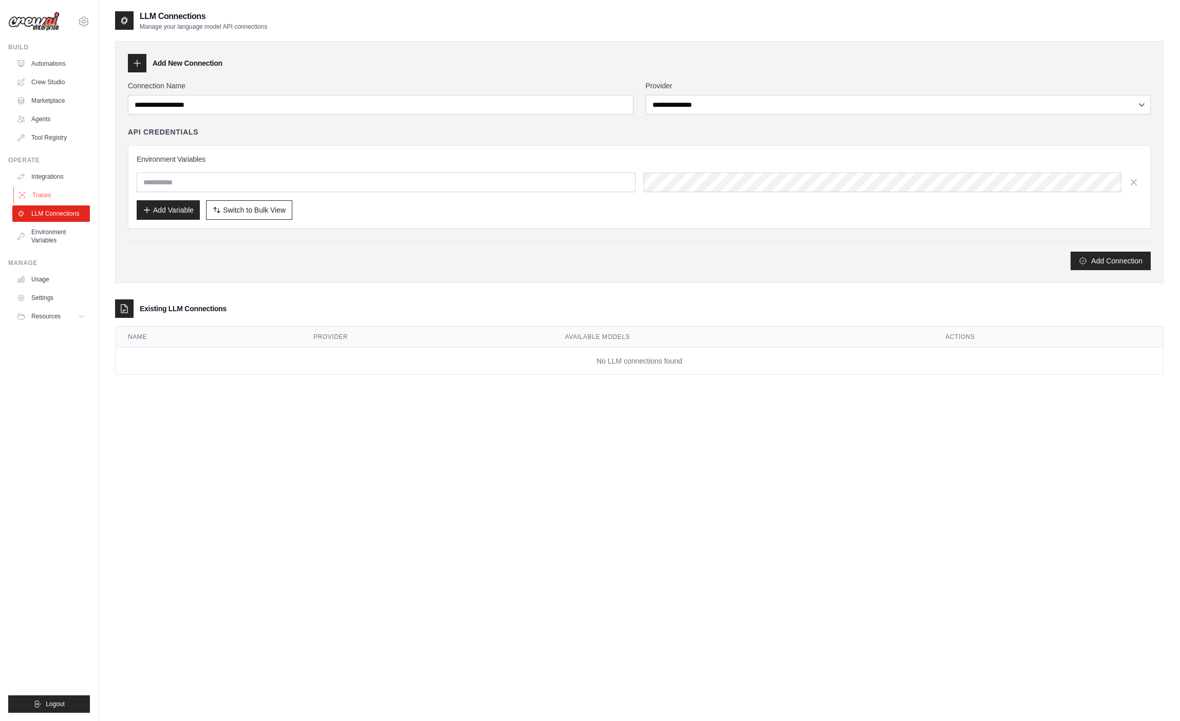
click at [58, 190] on link "Traces" at bounding box center [52, 195] width 78 height 16
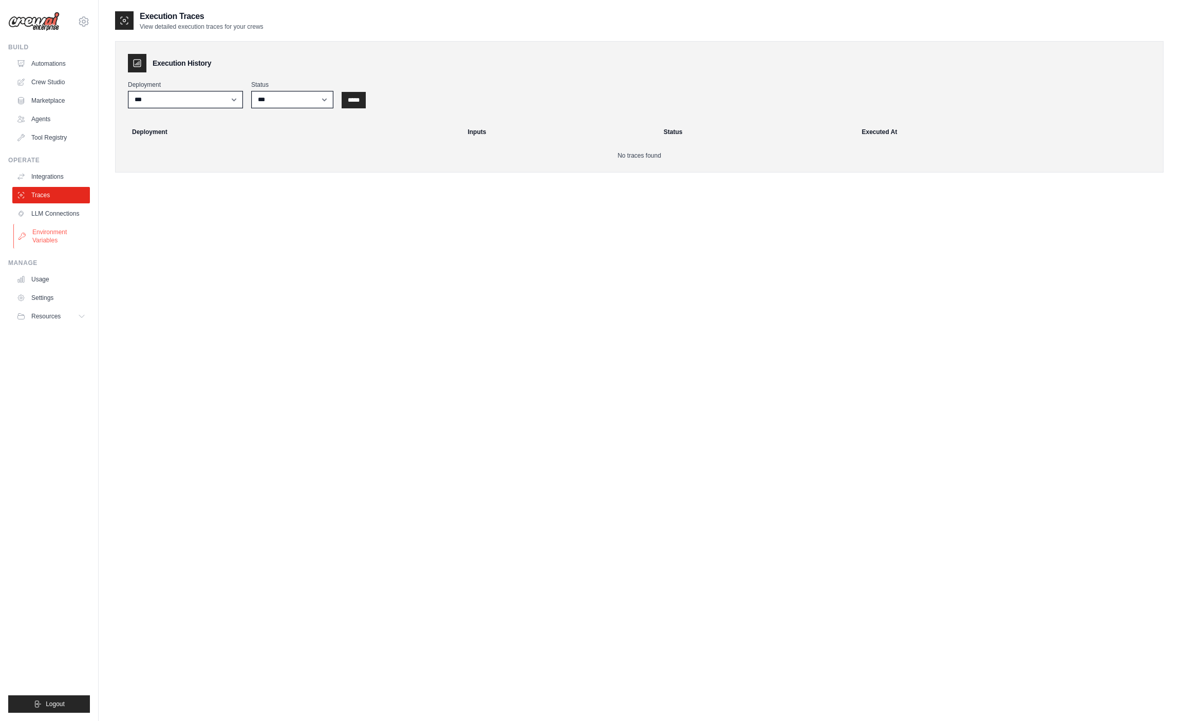
click at [67, 235] on link "Environment Variables" at bounding box center [52, 236] width 78 height 25
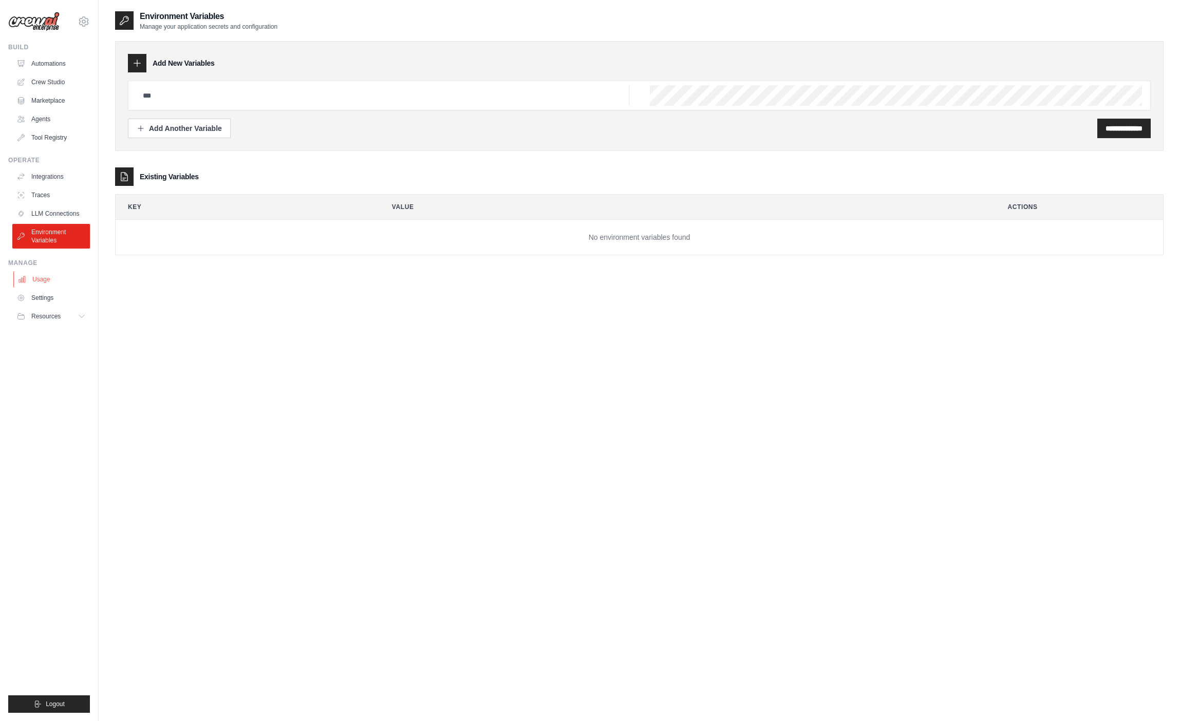
click at [40, 279] on link "Usage" at bounding box center [52, 279] width 78 height 16
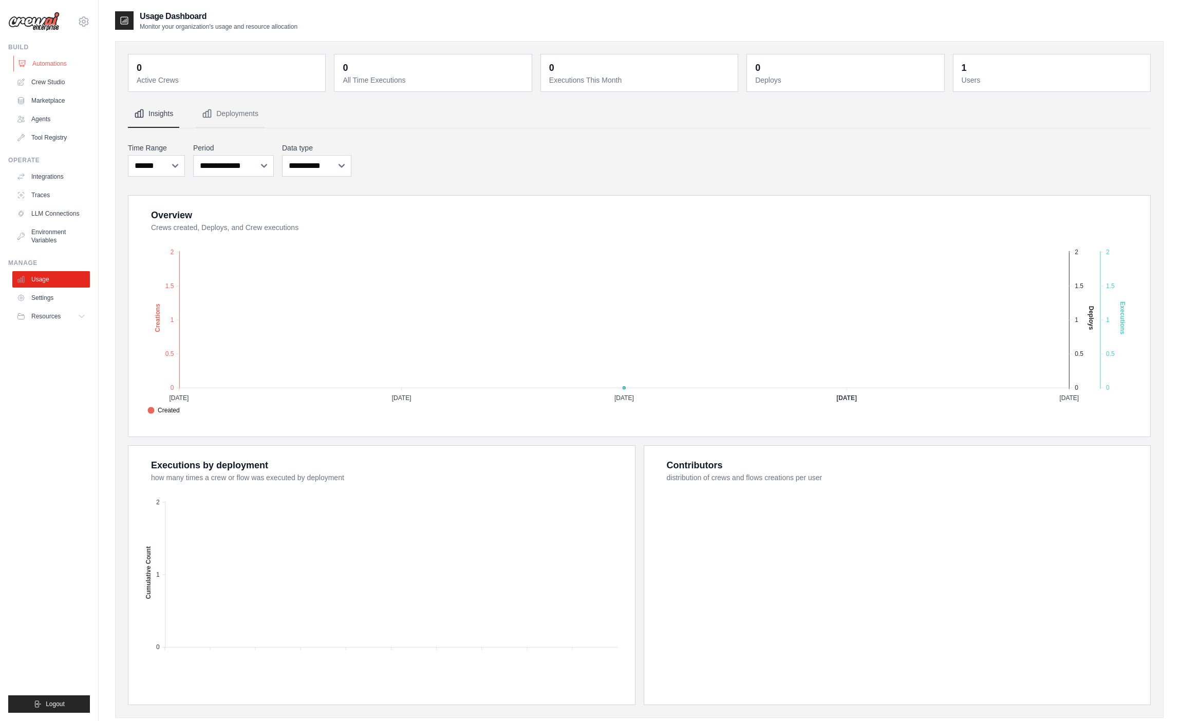
click at [53, 64] on link "Automations" at bounding box center [52, 63] width 78 height 16
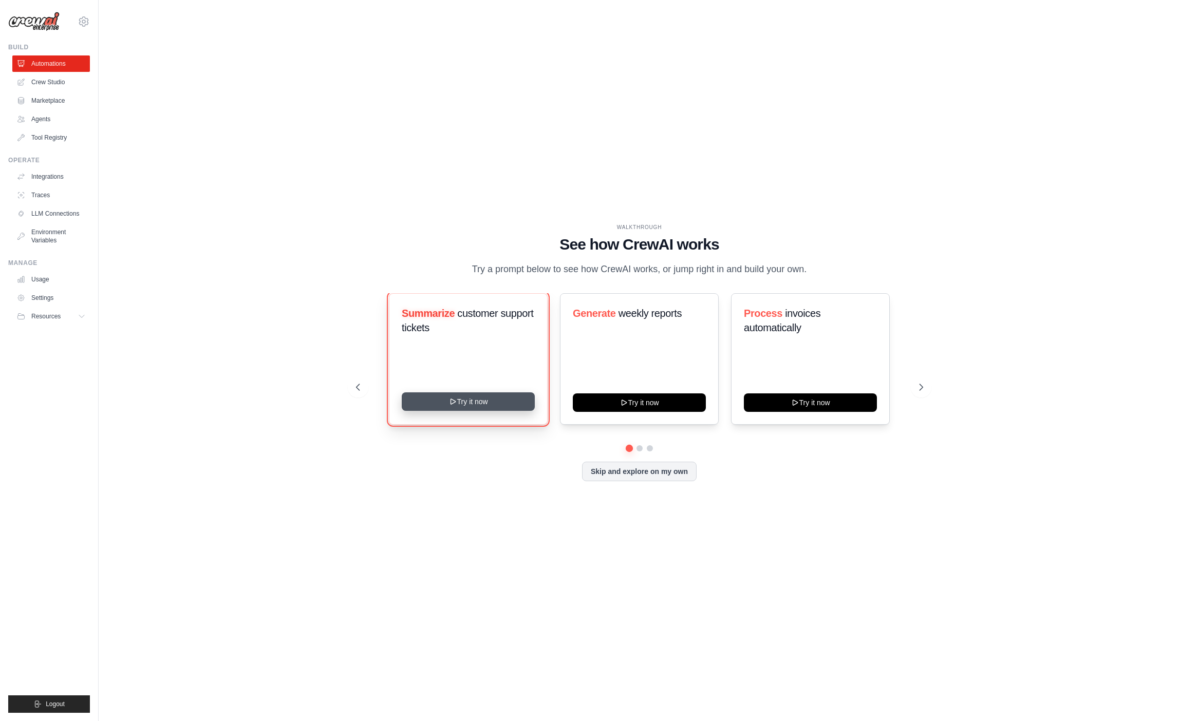
click at [479, 402] on button "Try it now" at bounding box center [468, 401] width 133 height 18
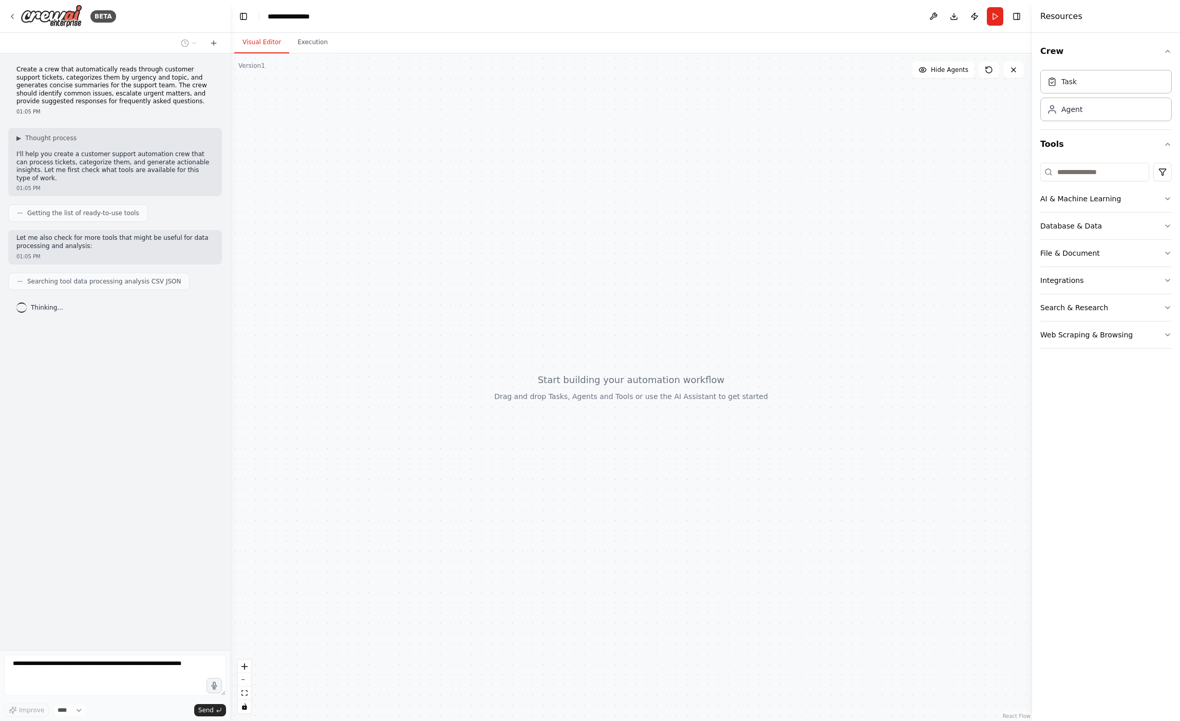
click at [116, 209] on span "Getting the list of ready-to-use tools" at bounding box center [83, 213] width 112 height 8
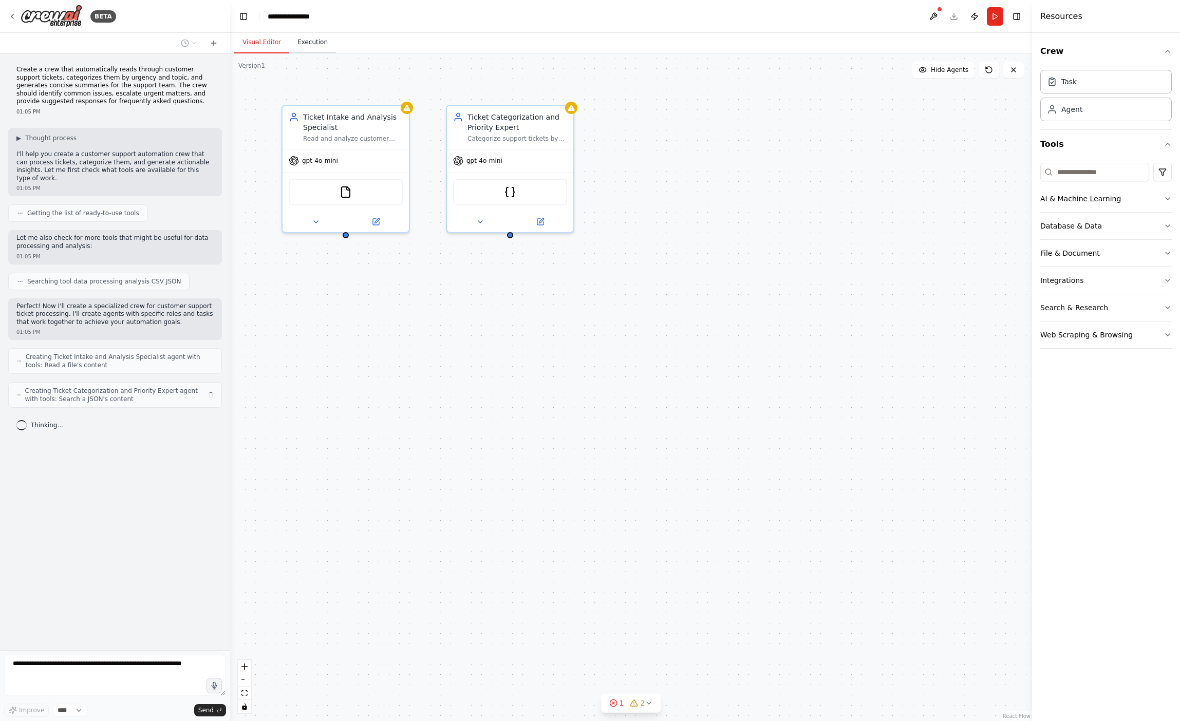
click at [314, 44] on button "Execution" at bounding box center [312, 43] width 47 height 22
click at [254, 43] on button "Visual Editor" at bounding box center [261, 43] width 55 height 22
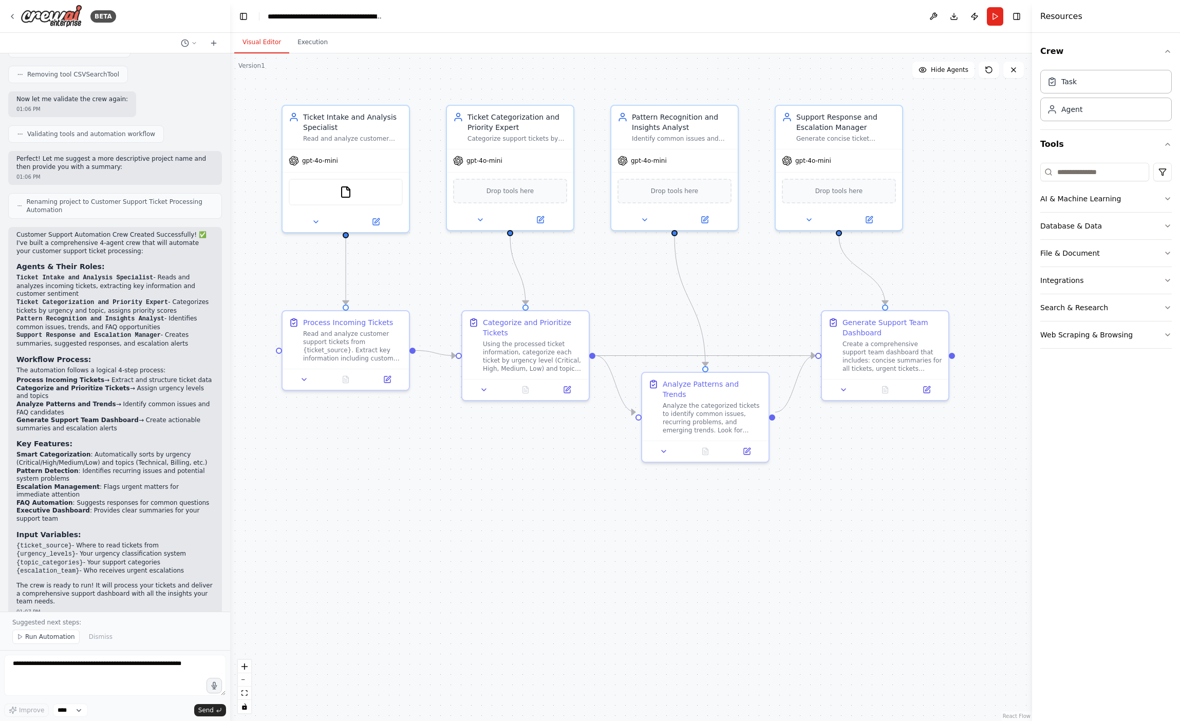
scroll to position [801, 0]
